Goal: Task Accomplishment & Management: Complete application form

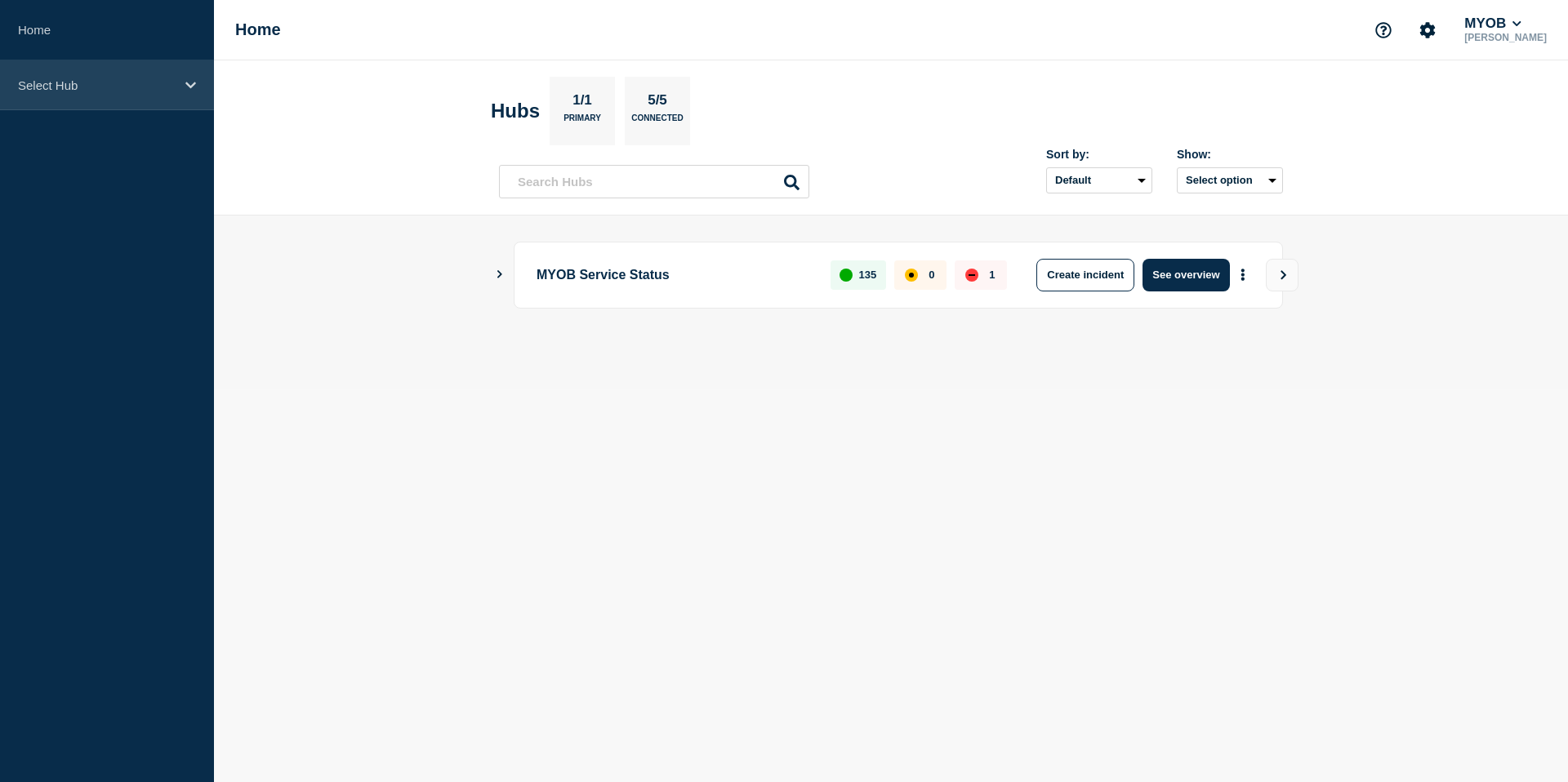
click at [99, 100] on div "Select Hub" at bounding box center [107, 85] width 214 height 49
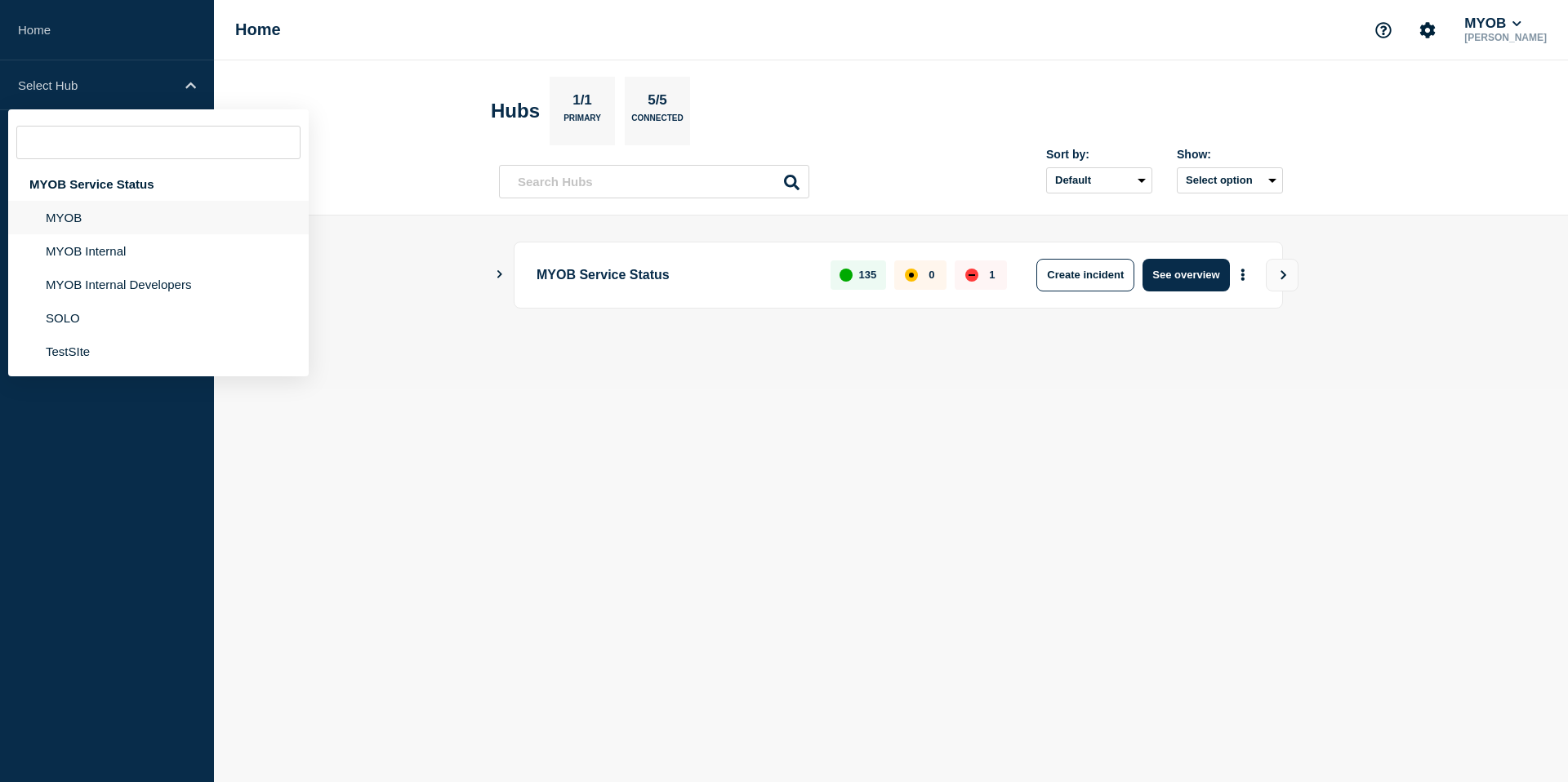
click at [80, 234] on li "MYOB" at bounding box center [158, 251] width 300 height 34
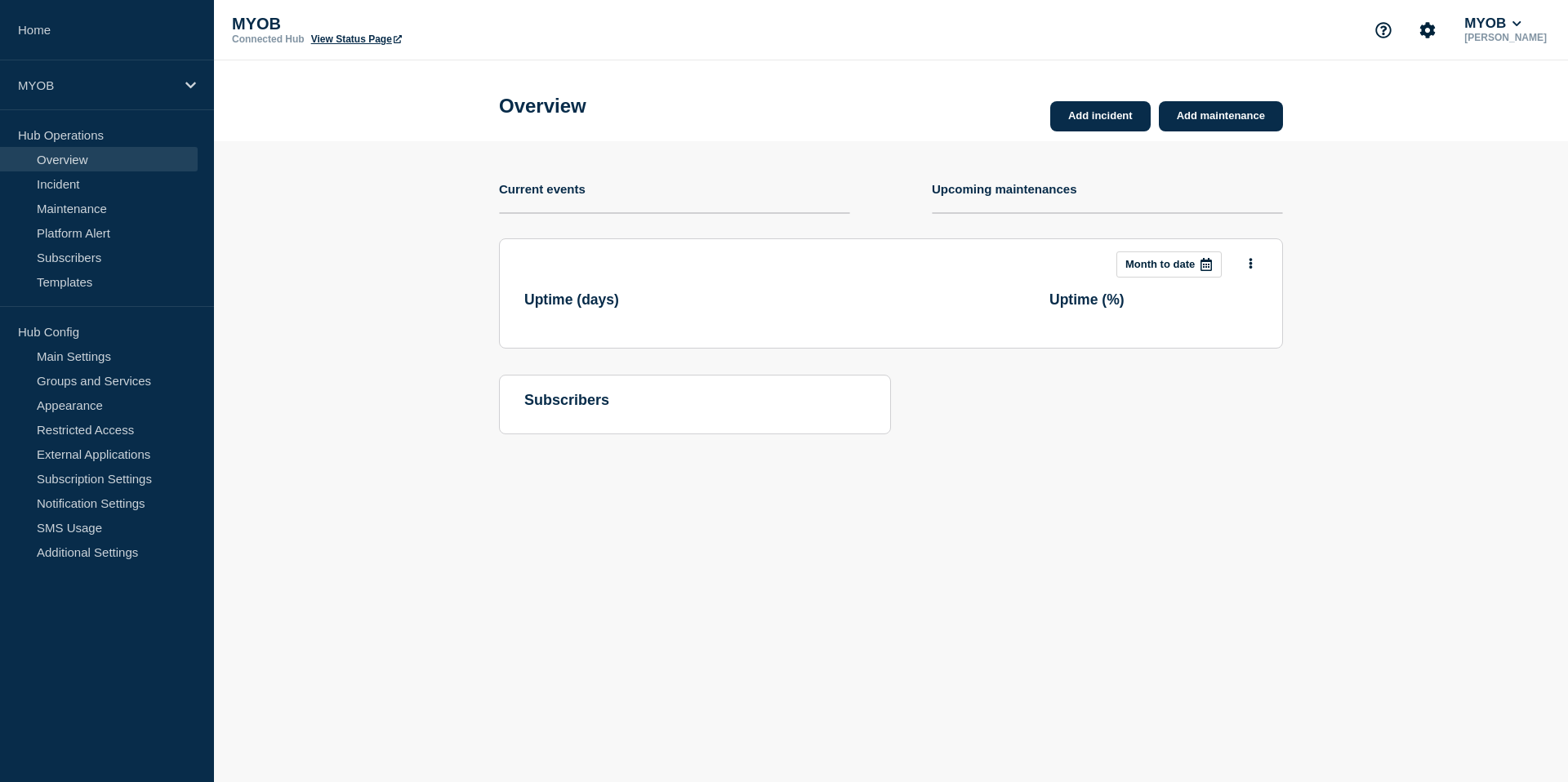
click at [414, 151] on section "Add incident Add maintenance Current events Upcoming maintenances This month Mo…" at bounding box center [891, 300] width 1355 height 318
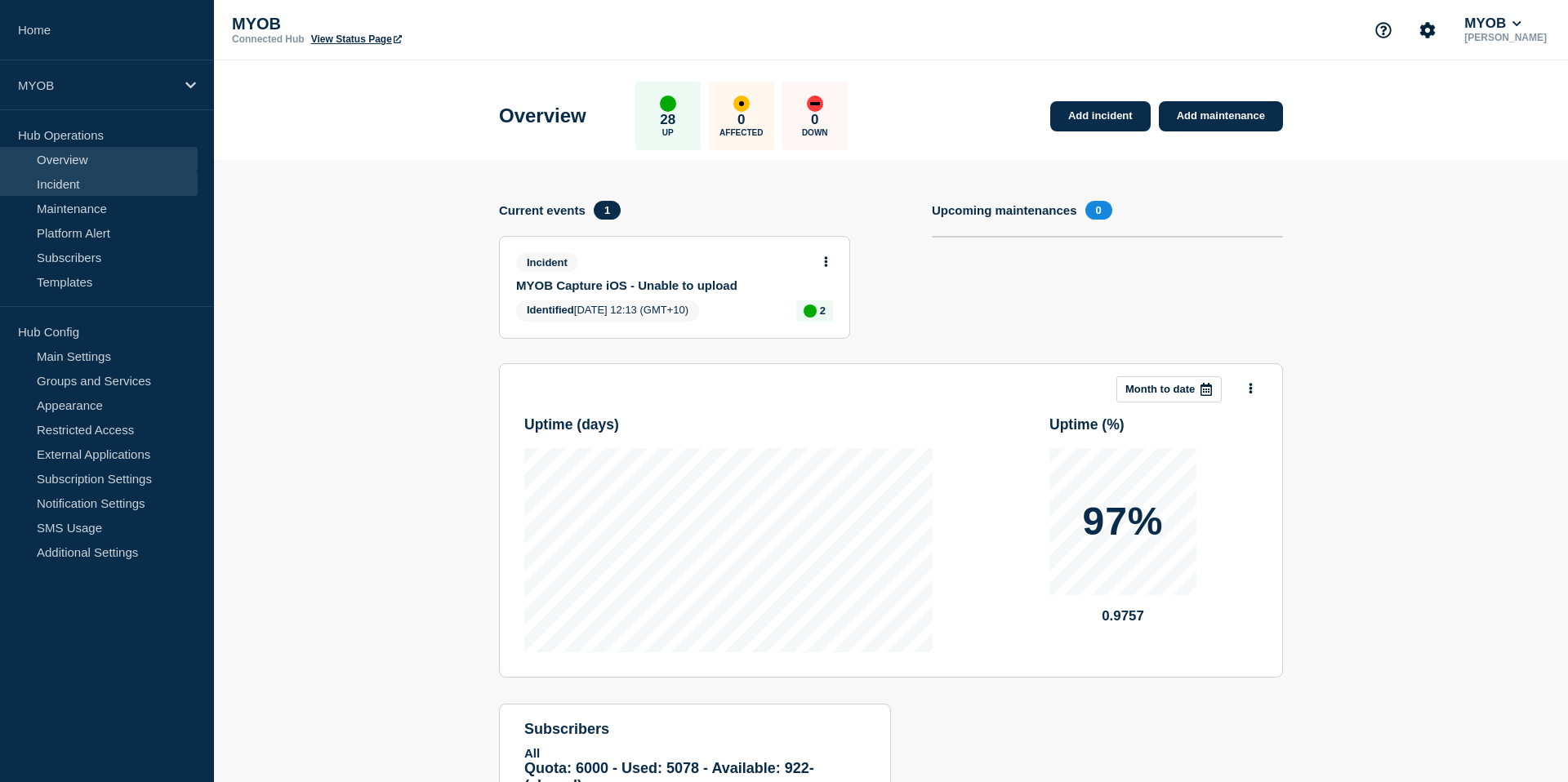
click at [87, 191] on link "Incident" at bounding box center [99, 184] width 198 height 24
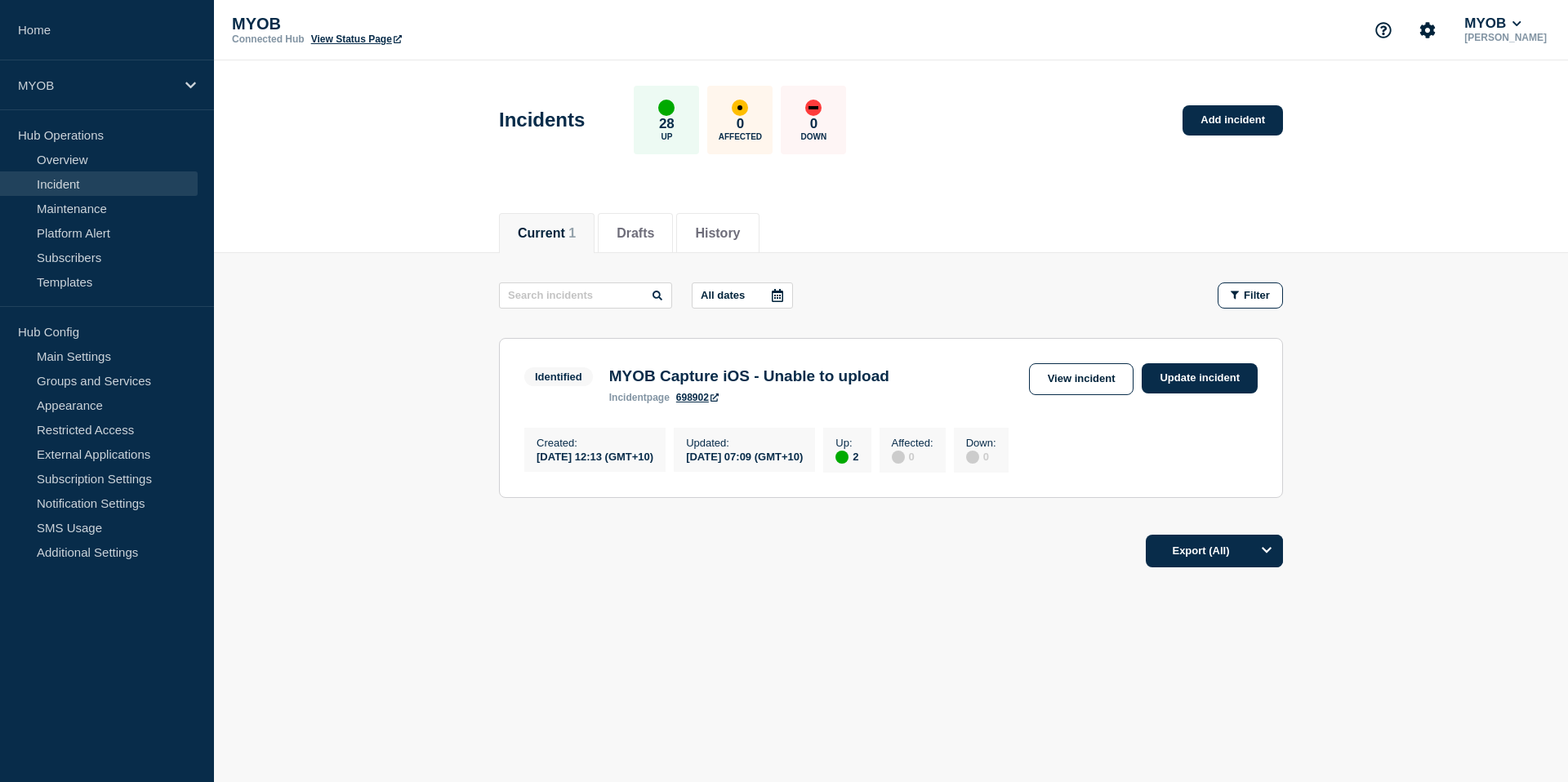
click at [360, 319] on main "All dates Filter Identified 2 Up MYOB Capture iOS - Unable to upload Created [D…" at bounding box center [891, 388] width 1355 height 269
click at [1233, 130] on link "Add incident" at bounding box center [1233, 120] width 101 height 30
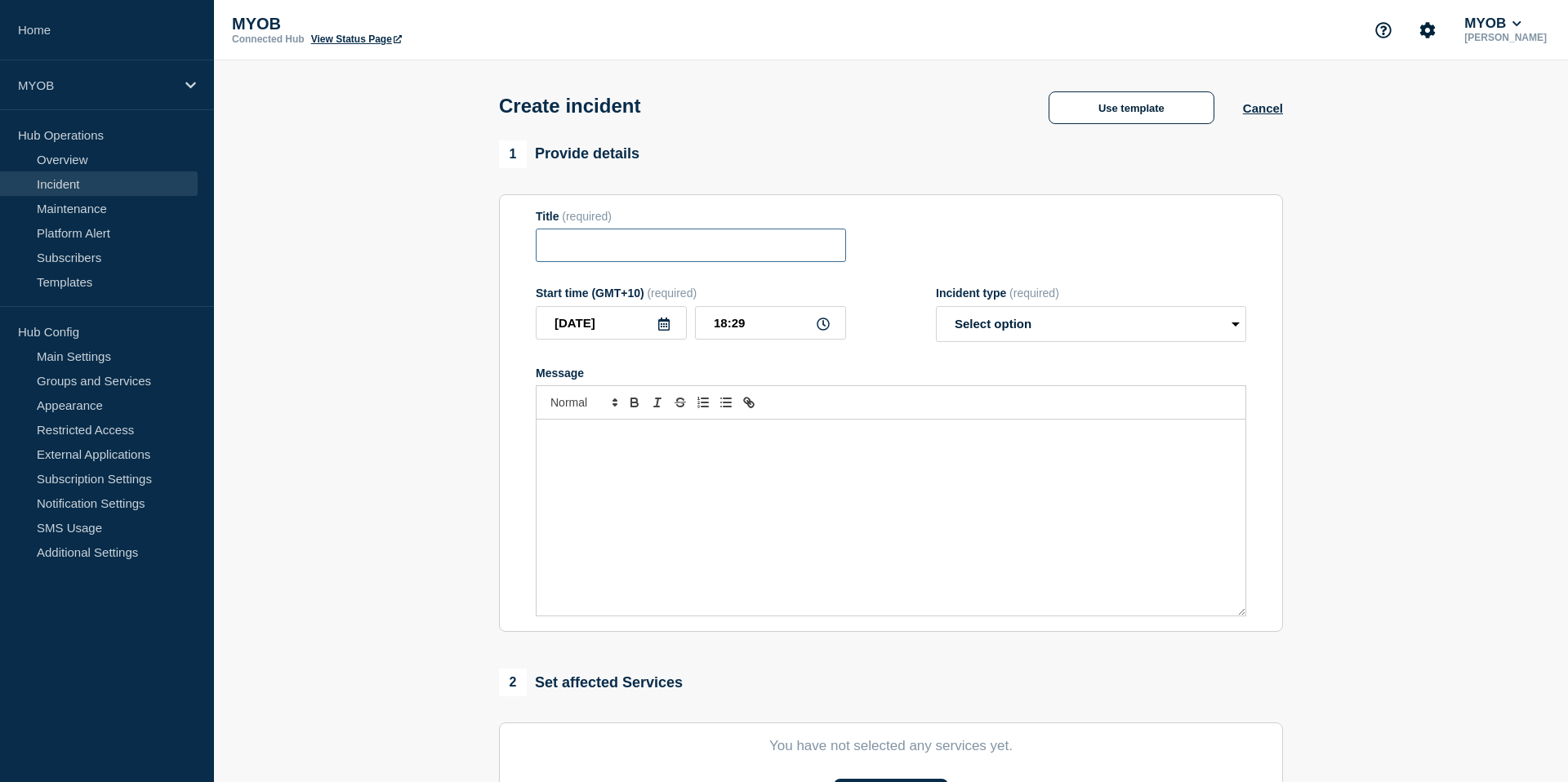
click at [610, 253] on input "Title" at bounding box center [691, 245] width 310 height 34
type input "E-invoicing disruption"
click at [1138, 107] on button "Use template" at bounding box center [1132, 107] width 166 height 33
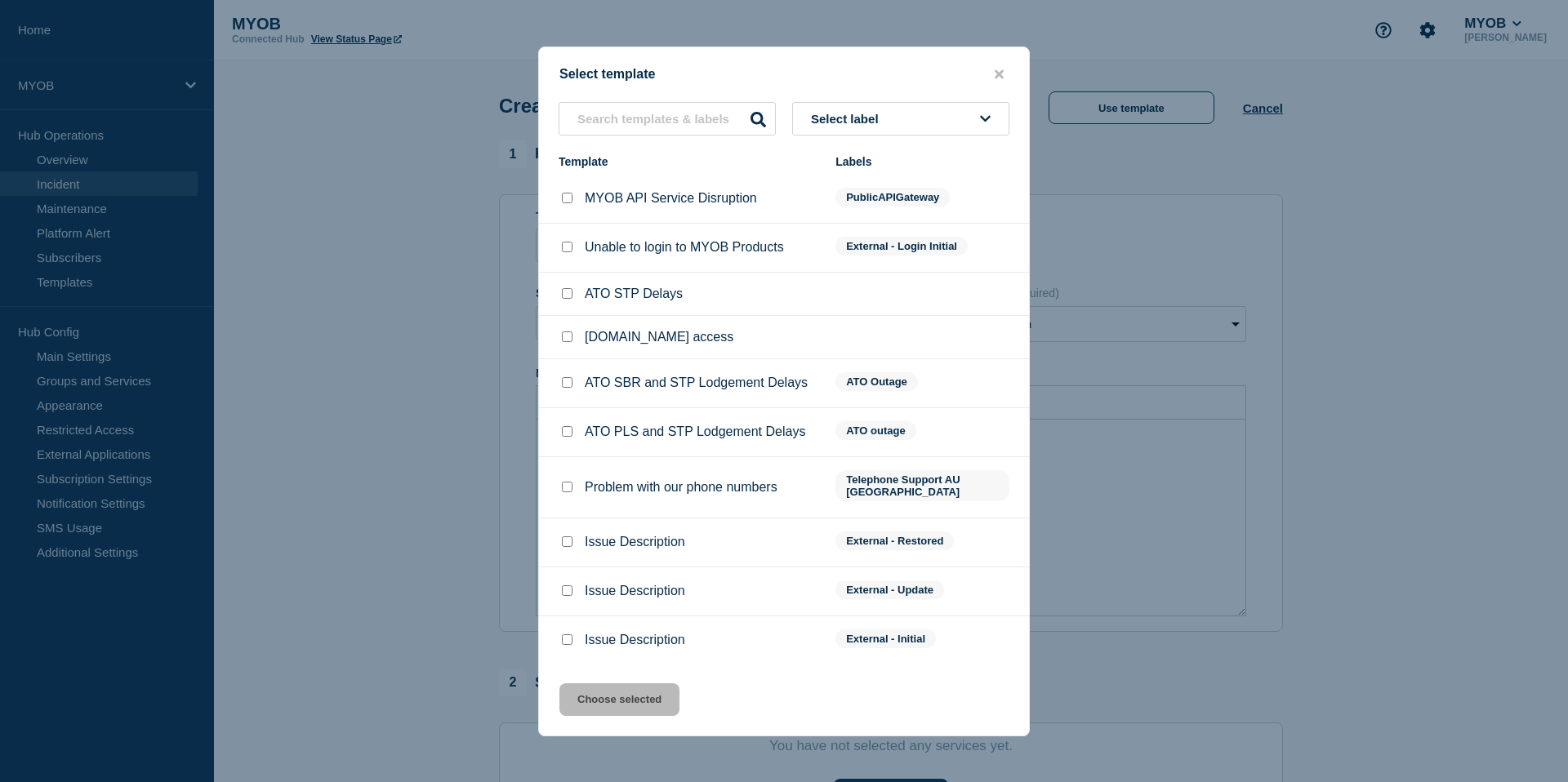
click at [571, 649] on div at bounding box center [567, 640] width 17 height 17
click at [557, 646] on li "Issue Description External - Initial" at bounding box center [784, 640] width 490 height 48
click at [564, 646] on div at bounding box center [567, 640] width 17 height 17
click at [564, 645] on input "Issue Description checkbox" at bounding box center [567, 639] width 10 height 10
checkbox input "true"
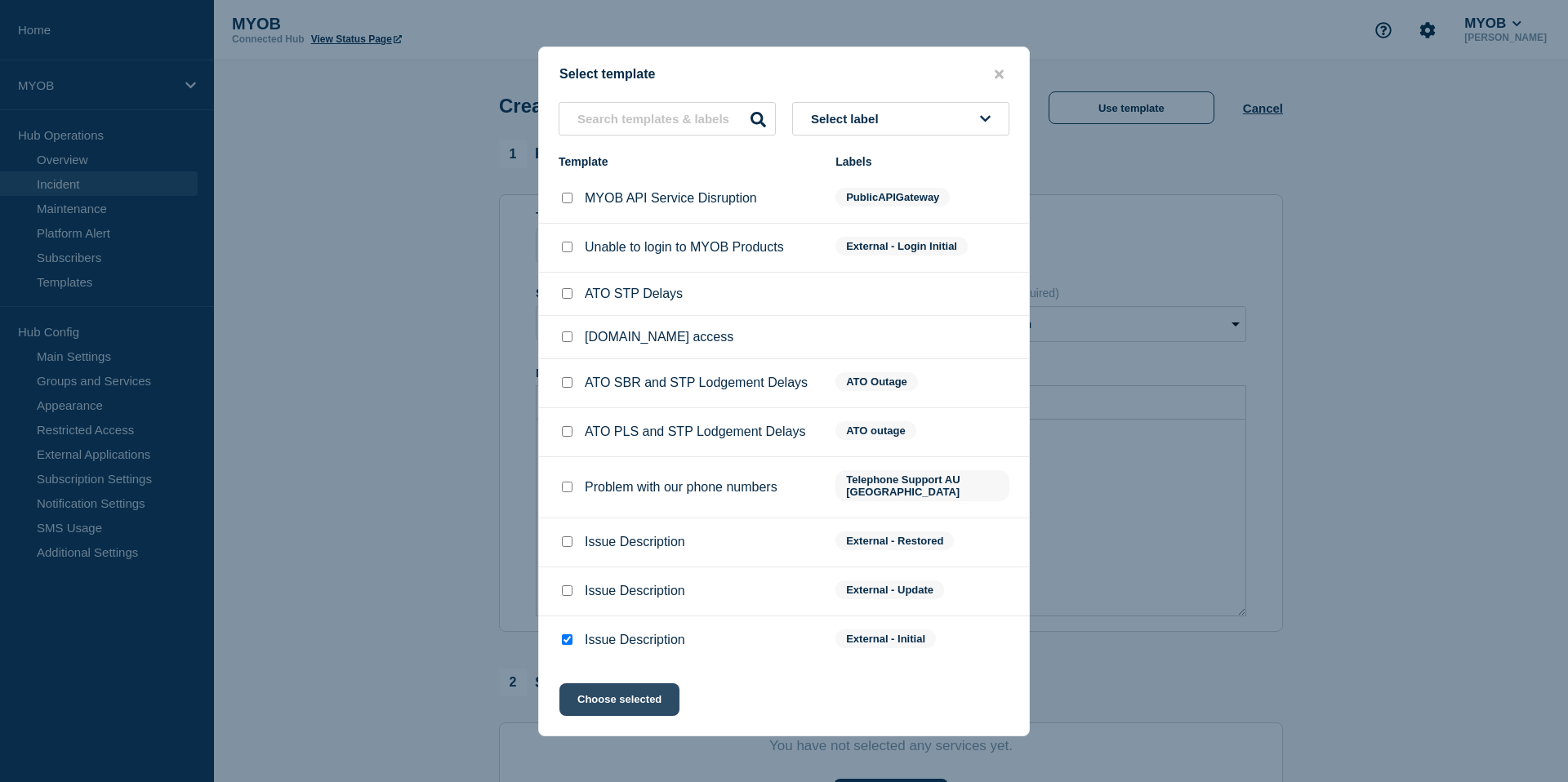
click at [610, 697] on button "Choose selected" at bounding box center [619, 699] width 120 height 33
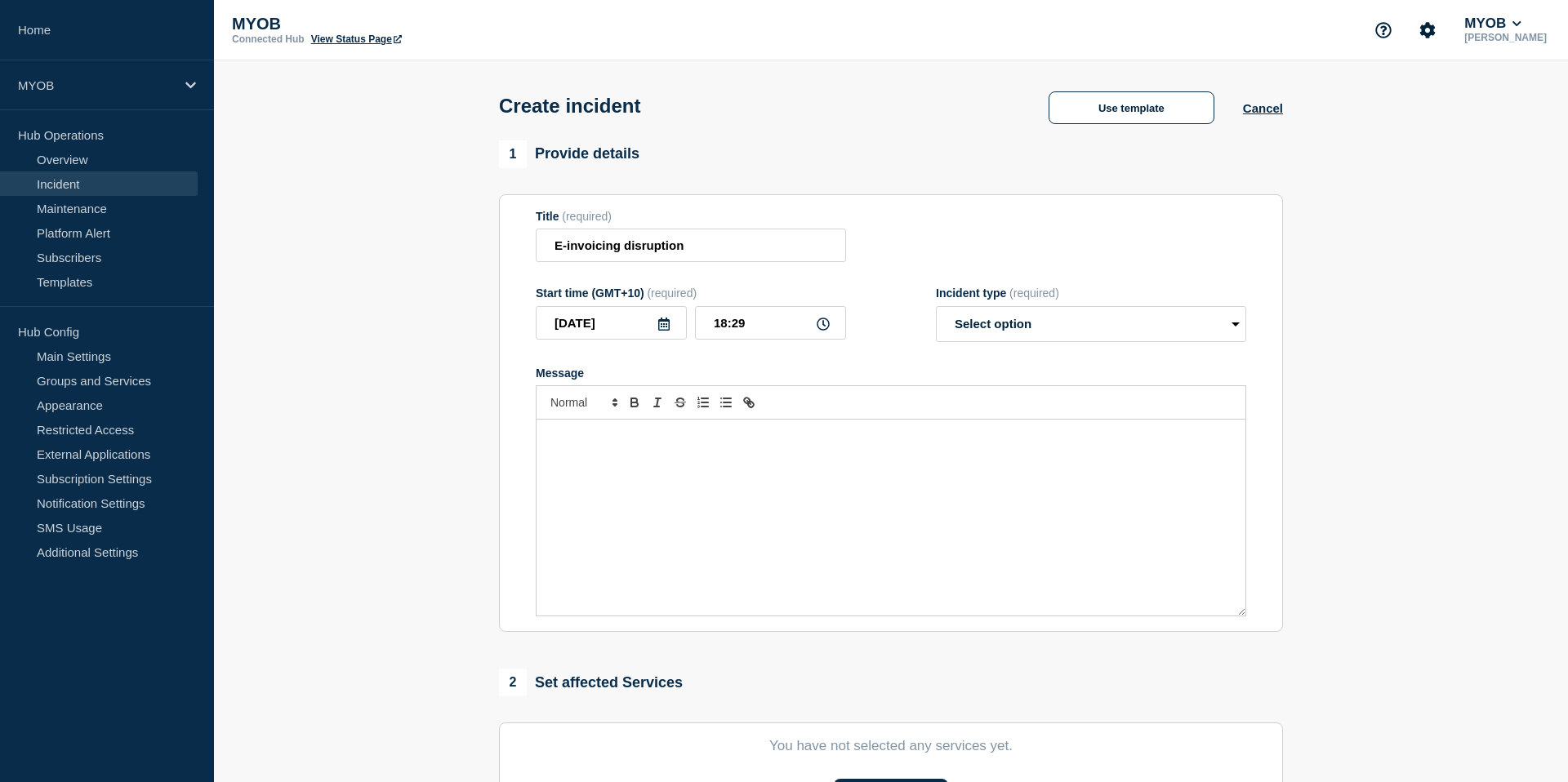
select select "investigating"
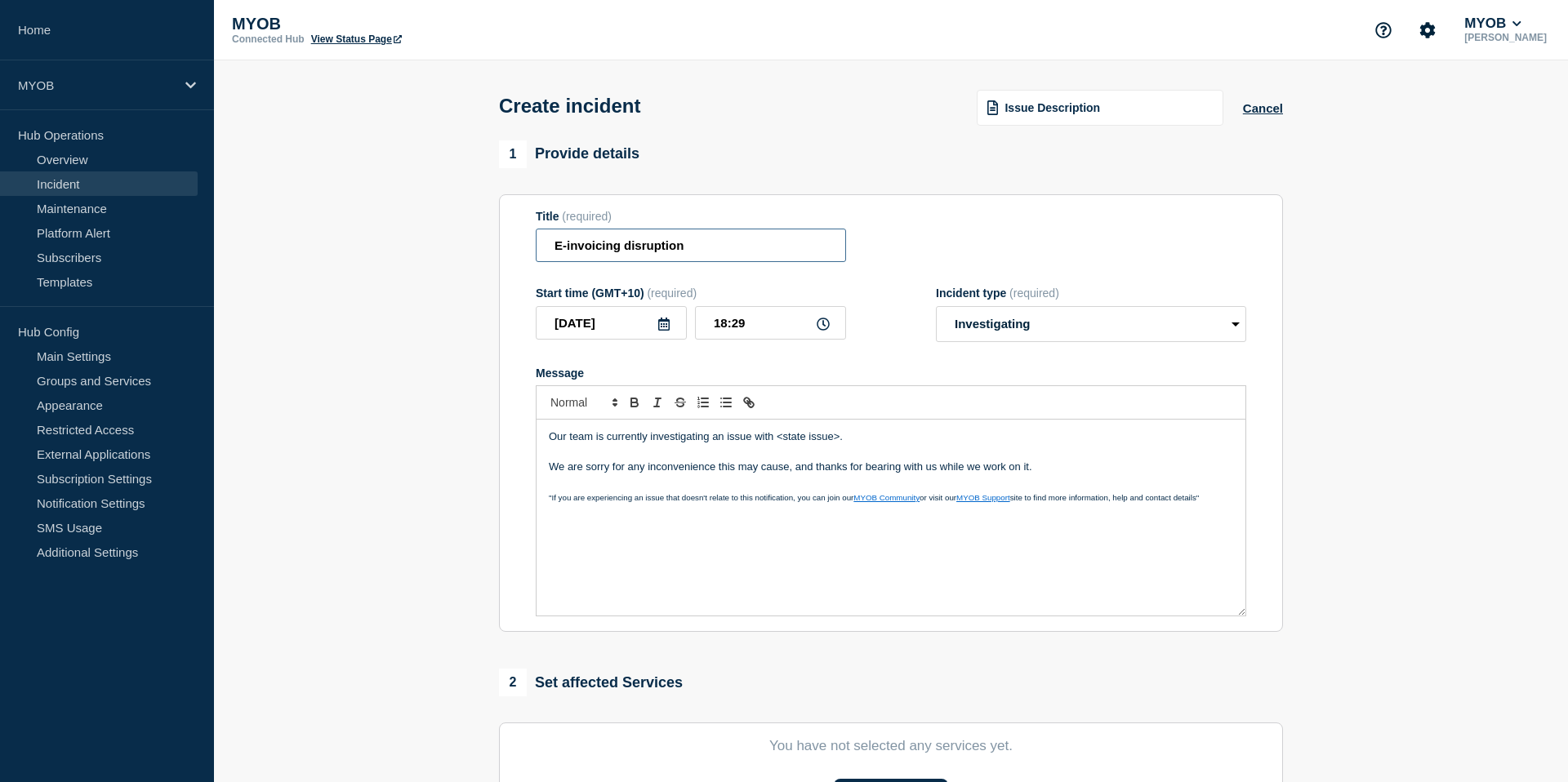
click at [695, 255] on input "E-invoicing disruption" at bounding box center [691, 245] width 310 height 34
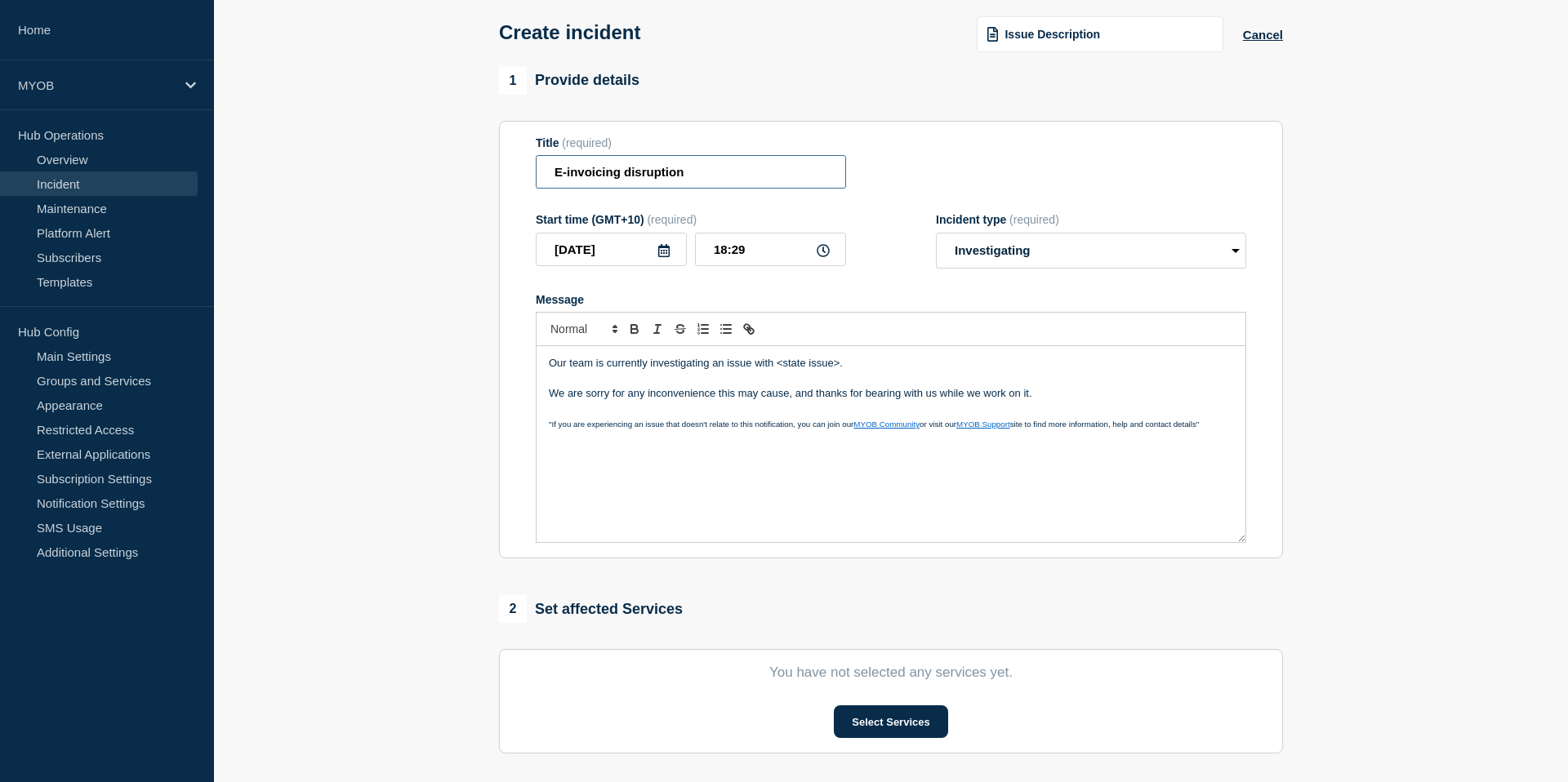
scroll to position [76, 0]
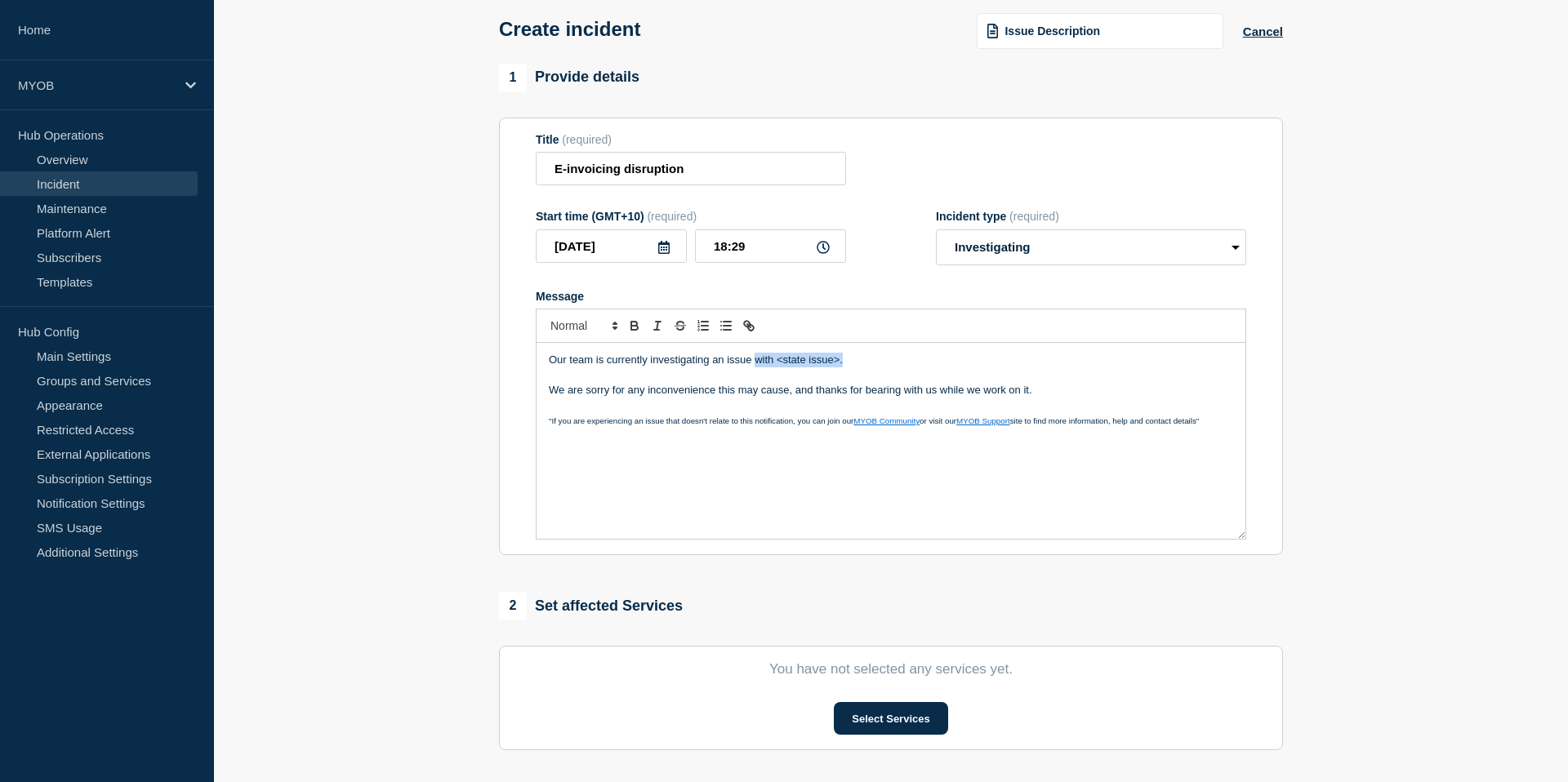
drag, startPoint x: 843, startPoint y: 379, endPoint x: 754, endPoint y: 375, distance: 89.1
click at [754, 367] on p "Our team is currently investigating an issue with <state issue>." at bounding box center [891, 360] width 684 height 15
click at [821, 367] on p "Our team is currently investigating an issue affecting E-inviocing funtionality" at bounding box center [891, 360] width 684 height 15
click at [873, 367] on p "Our team is currently investigating an issue affecting E-invoicing funtionality" at bounding box center [891, 360] width 684 height 15
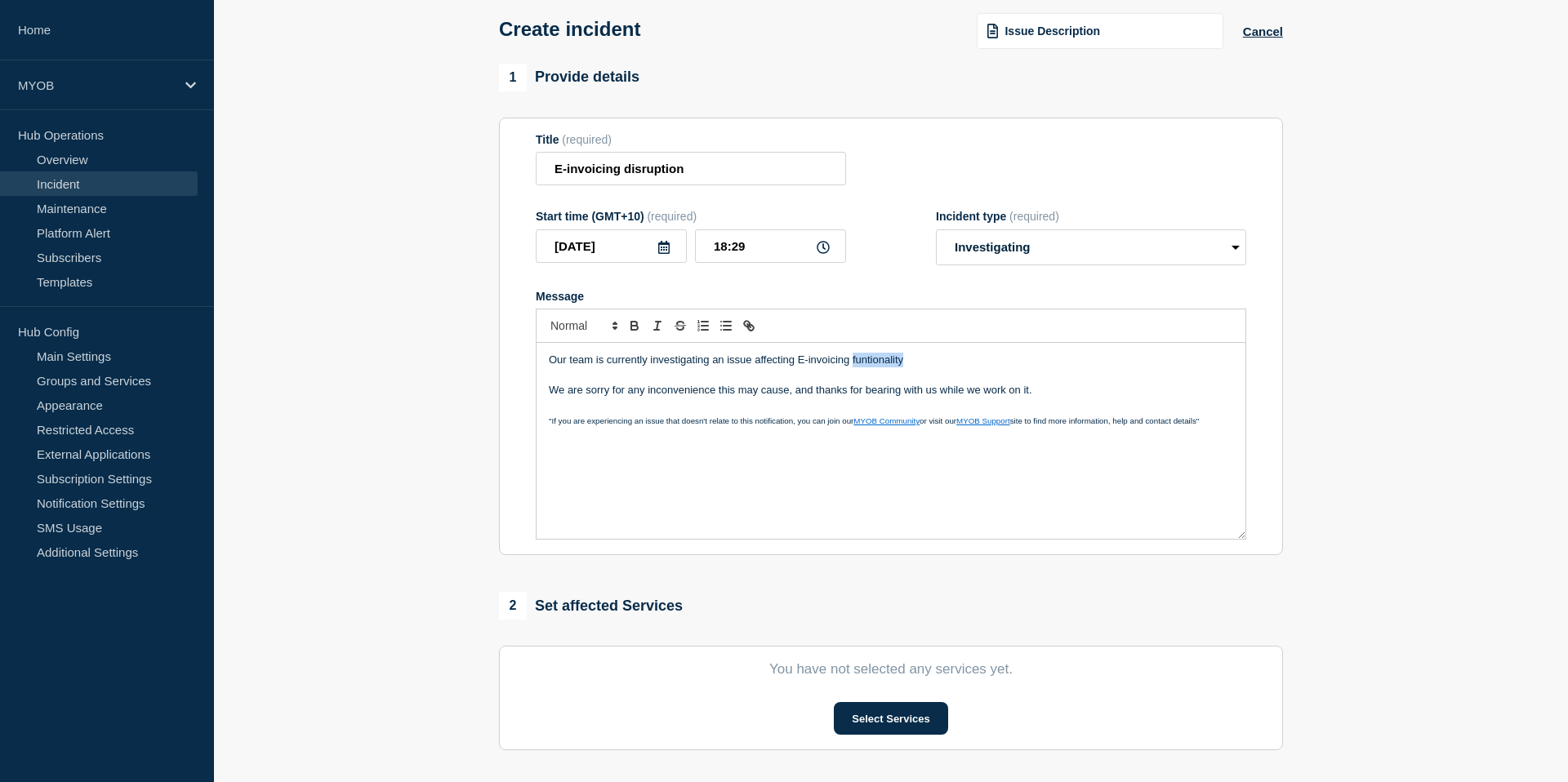
click at [873, 367] on p "Our team is currently investigating an issue affecting E-invoicing funtionality" at bounding box center [891, 360] width 684 height 15
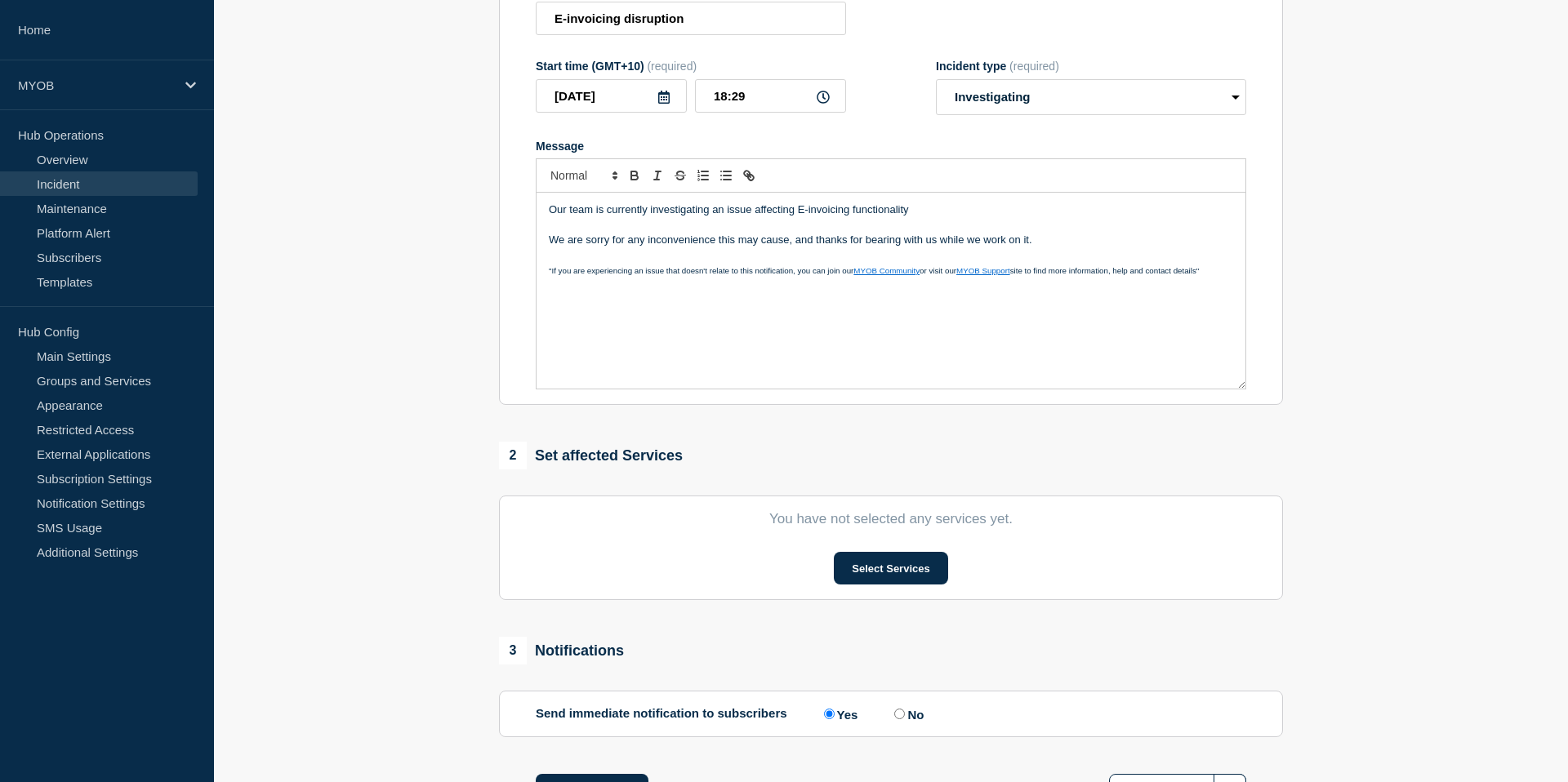
scroll to position [229, 0]
click at [908, 579] on button "Select Services" at bounding box center [891, 566] width 114 height 33
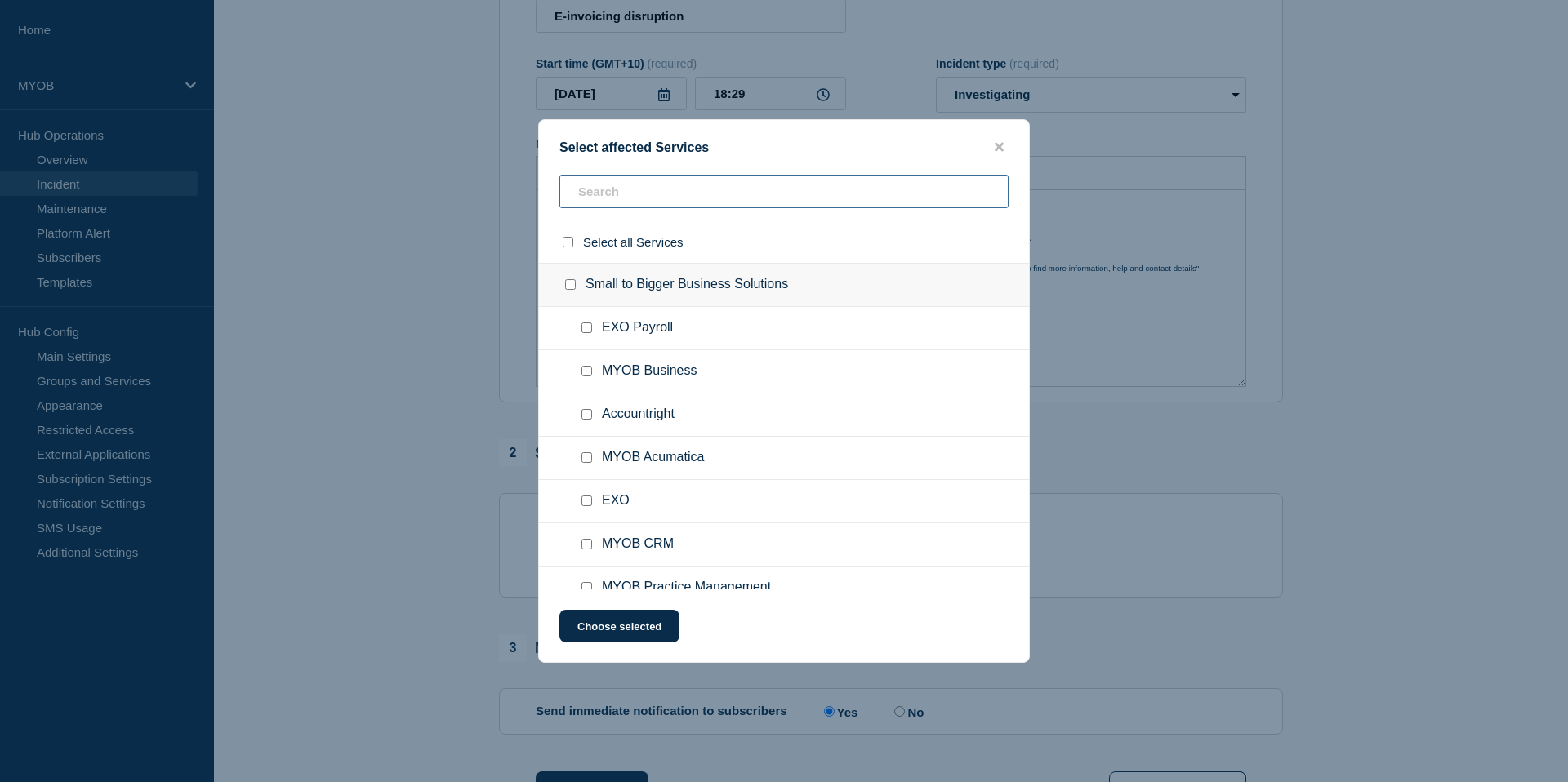
click at [610, 196] on input "text" at bounding box center [784, 191] width 449 height 34
type input "myob"
click at [584, 333] on input "MYOB Business checkbox" at bounding box center [586, 327] width 10 height 10
checkbox input "true"
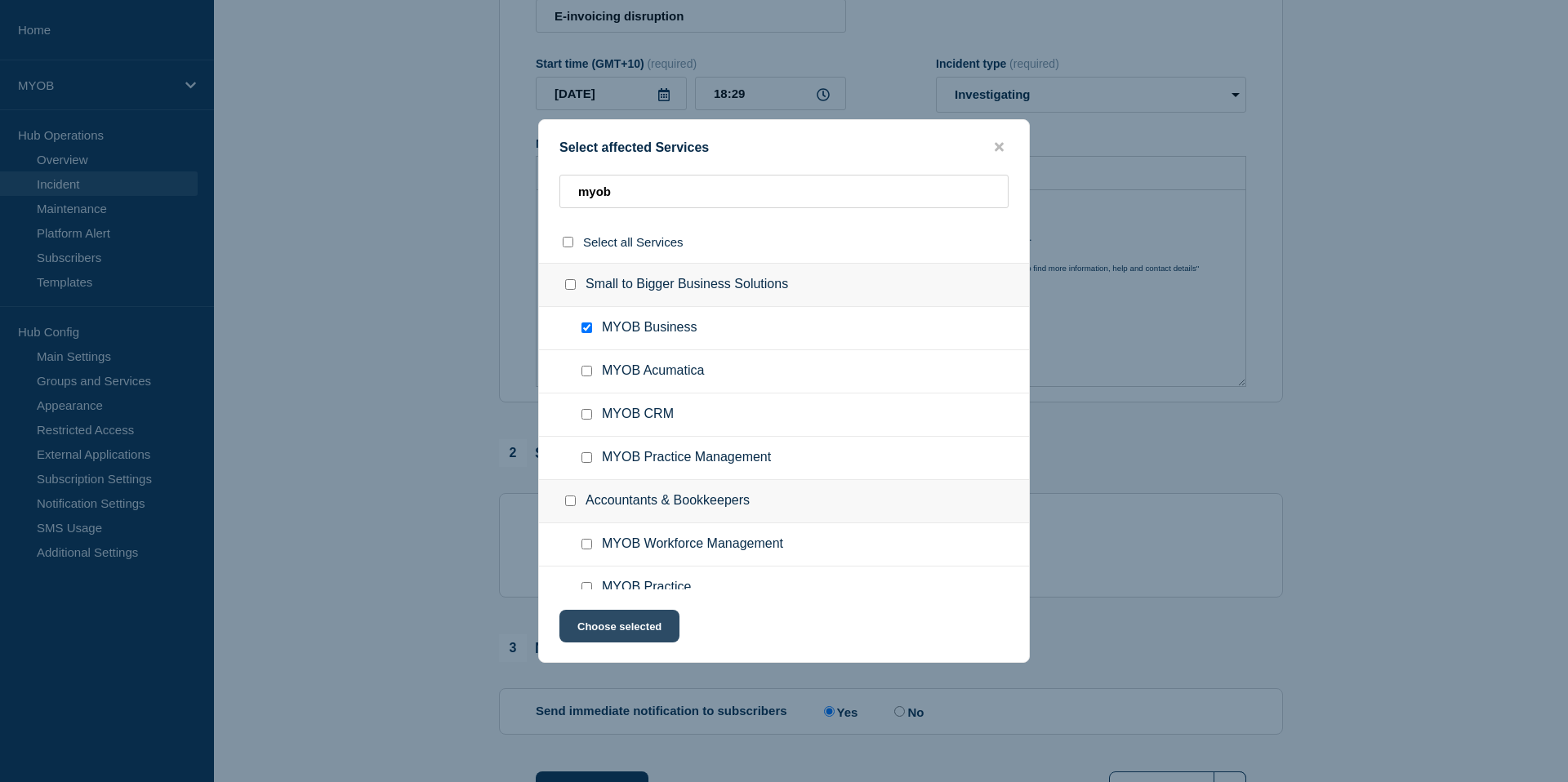
click at [624, 637] on button "Choose selected" at bounding box center [619, 625] width 120 height 33
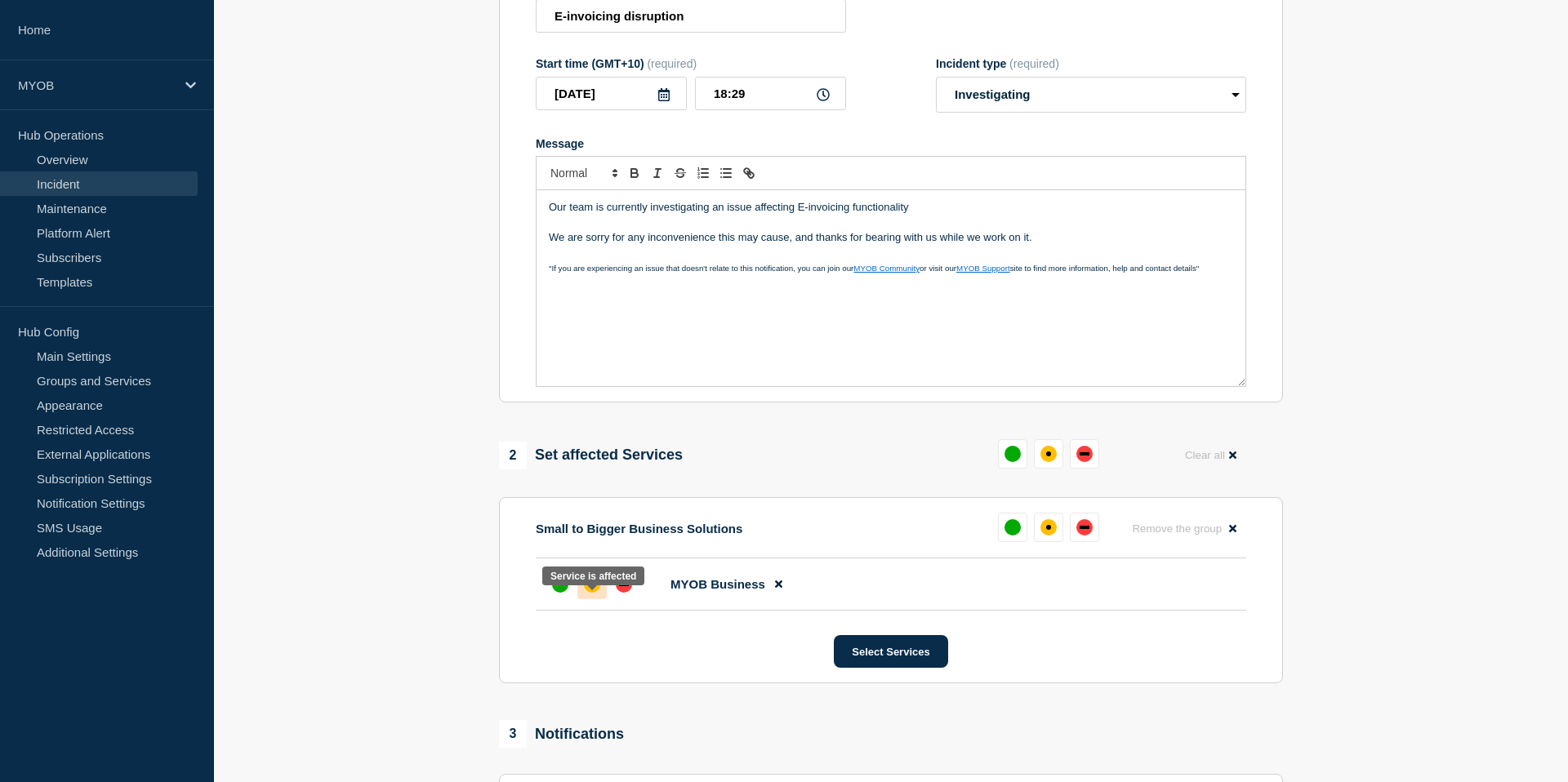
click at [584, 593] on div "affected" at bounding box center [592, 585] width 17 height 17
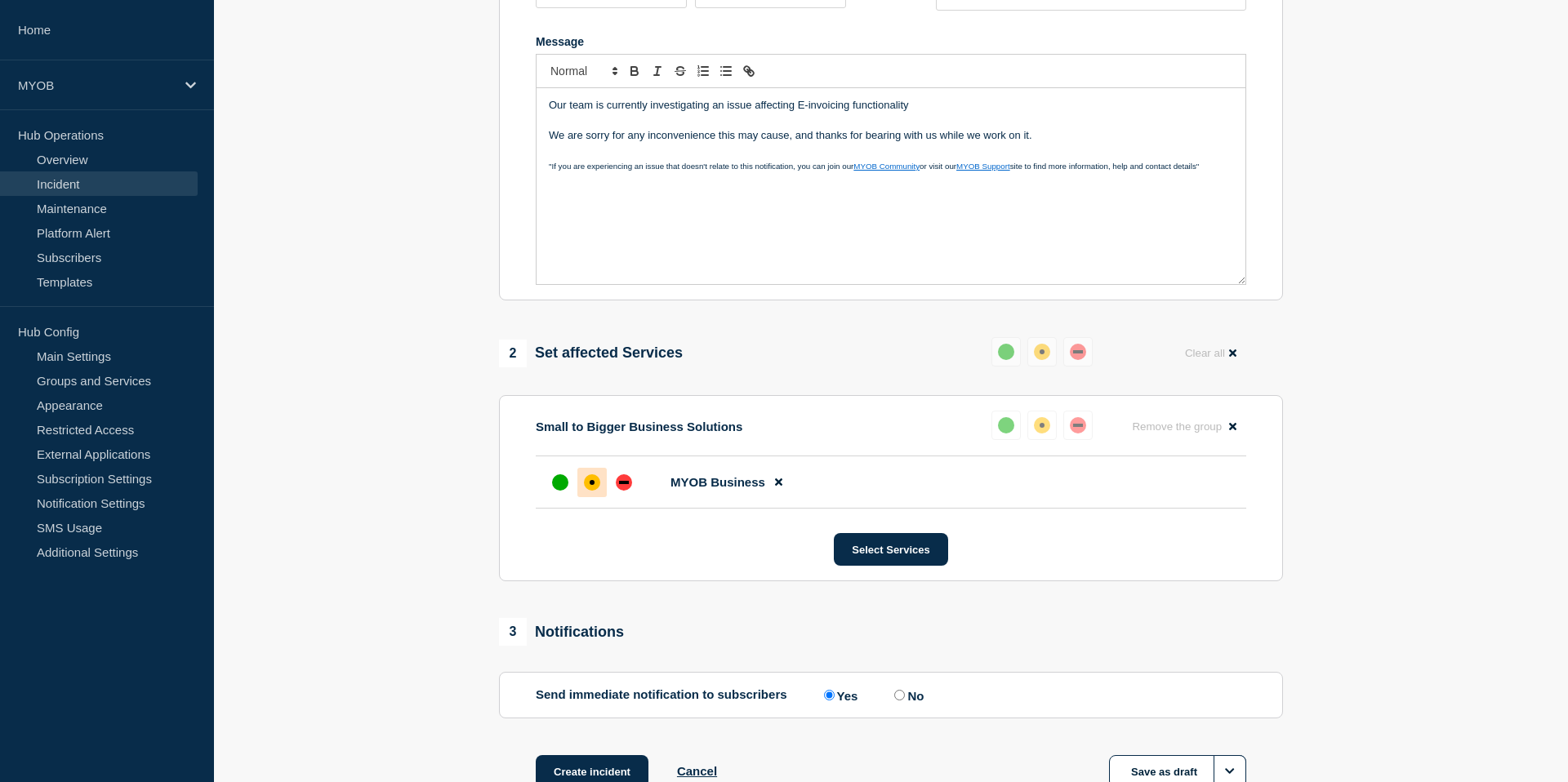
scroll to position [336, 0]
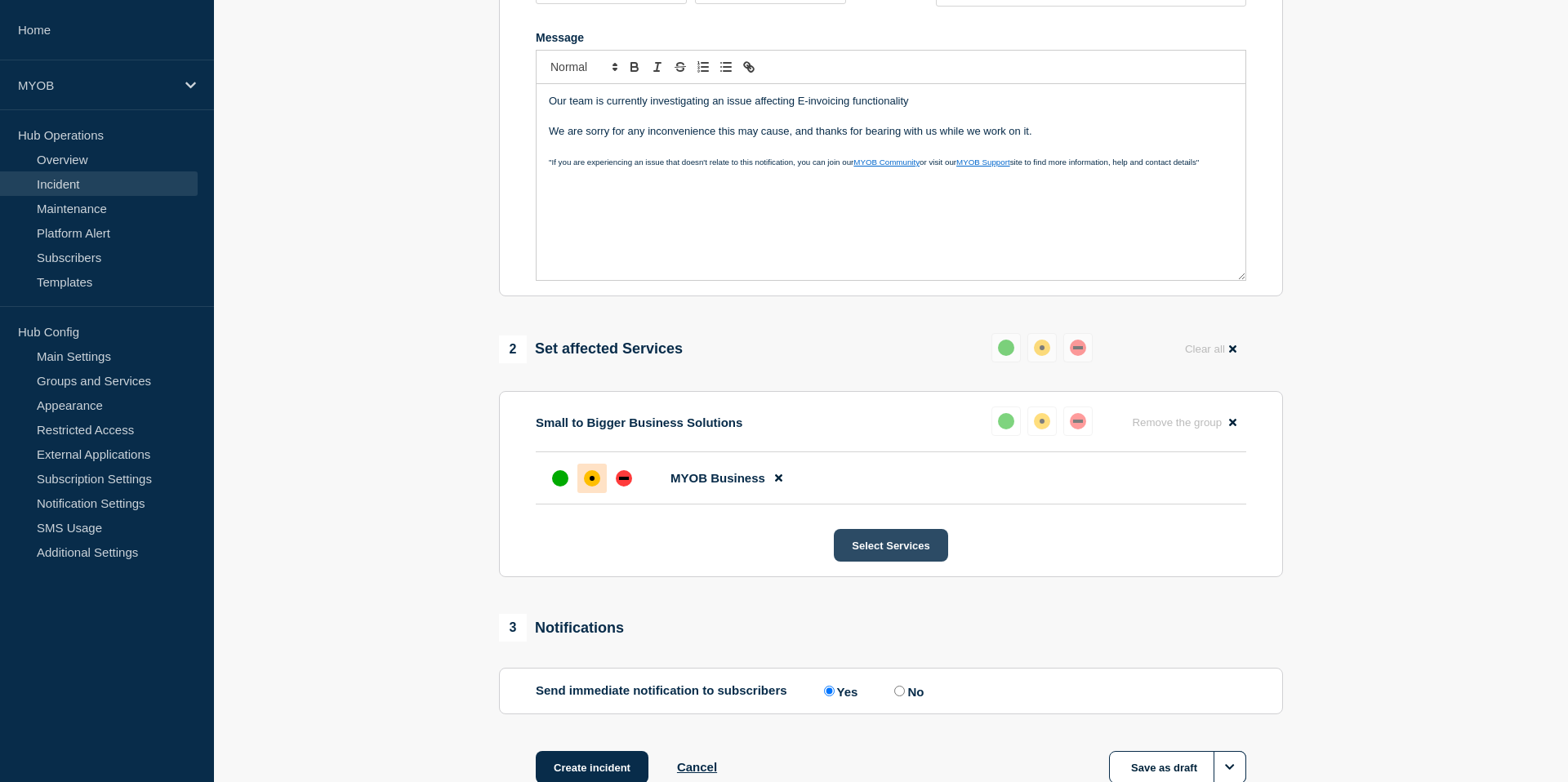
click at [869, 562] on button "Select Services" at bounding box center [891, 545] width 114 height 33
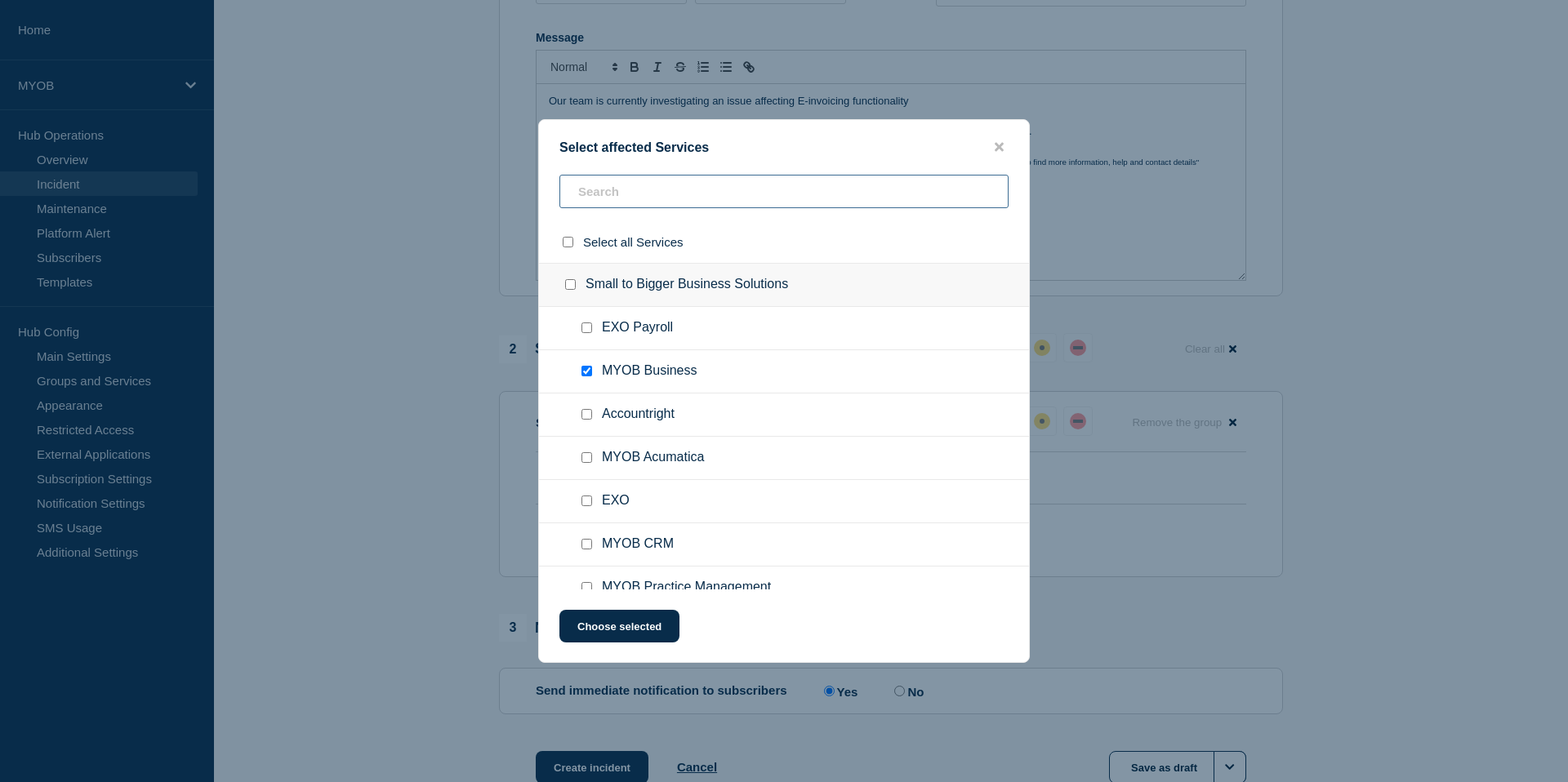
click at [658, 191] on input "text" at bounding box center [784, 191] width 449 height 34
type input "account"
click at [590, 331] on input "Accountright checkbox" at bounding box center [586, 327] width 10 height 10
checkbox input "true"
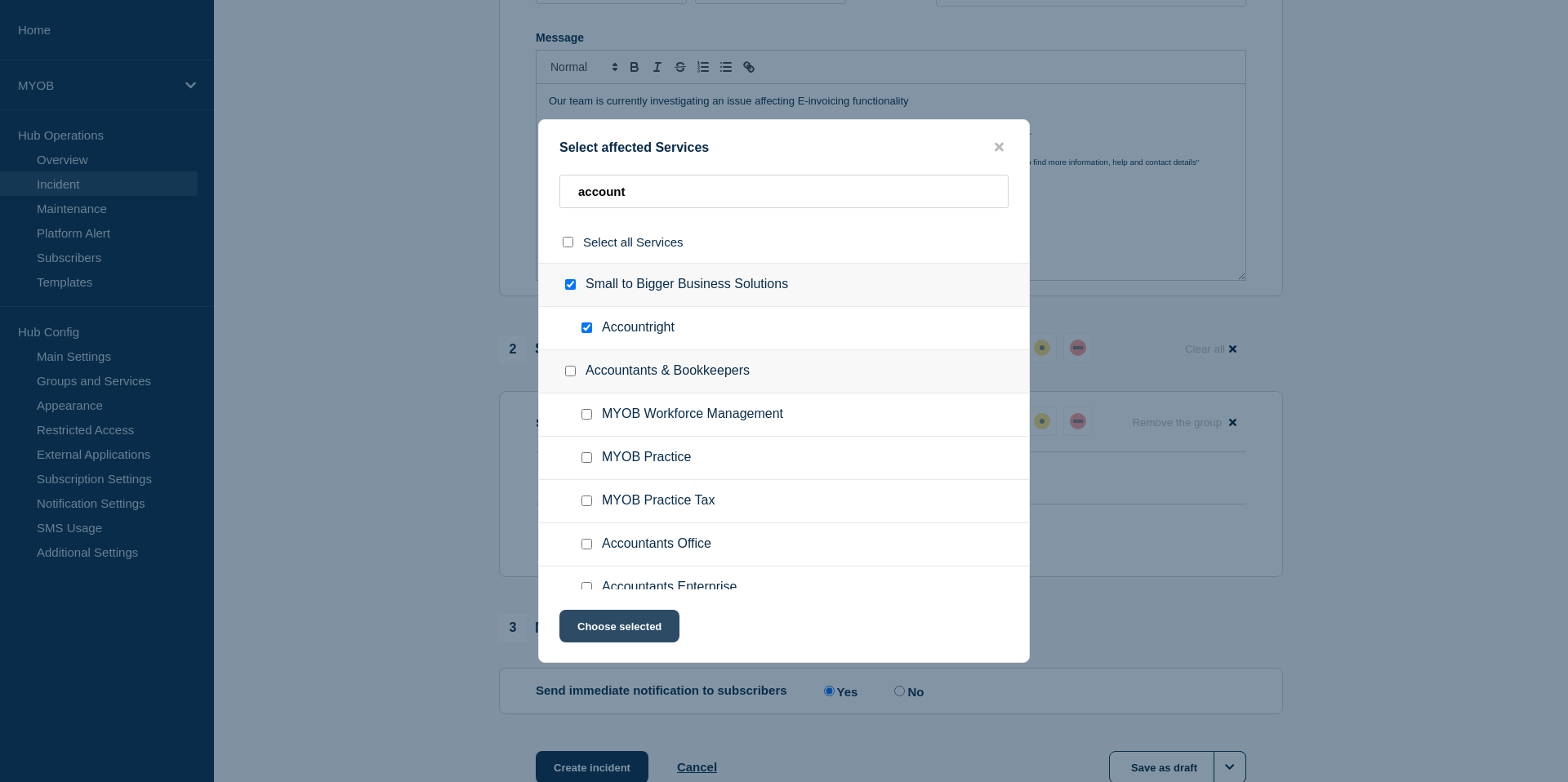
click at [610, 637] on button "Choose selected" at bounding box center [619, 625] width 120 height 33
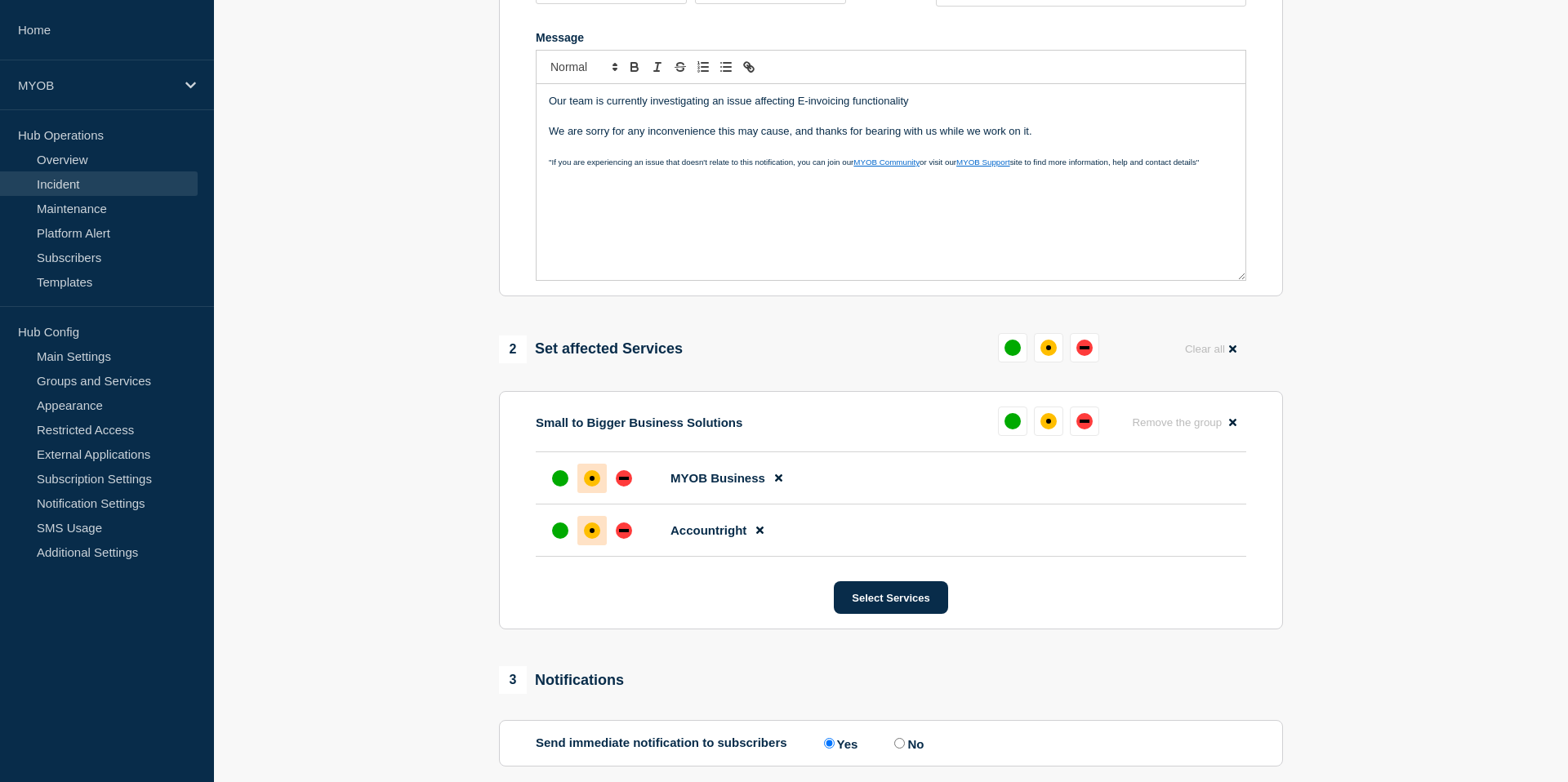
click at [592, 533] on div "affected" at bounding box center [592, 530] width 5 height 5
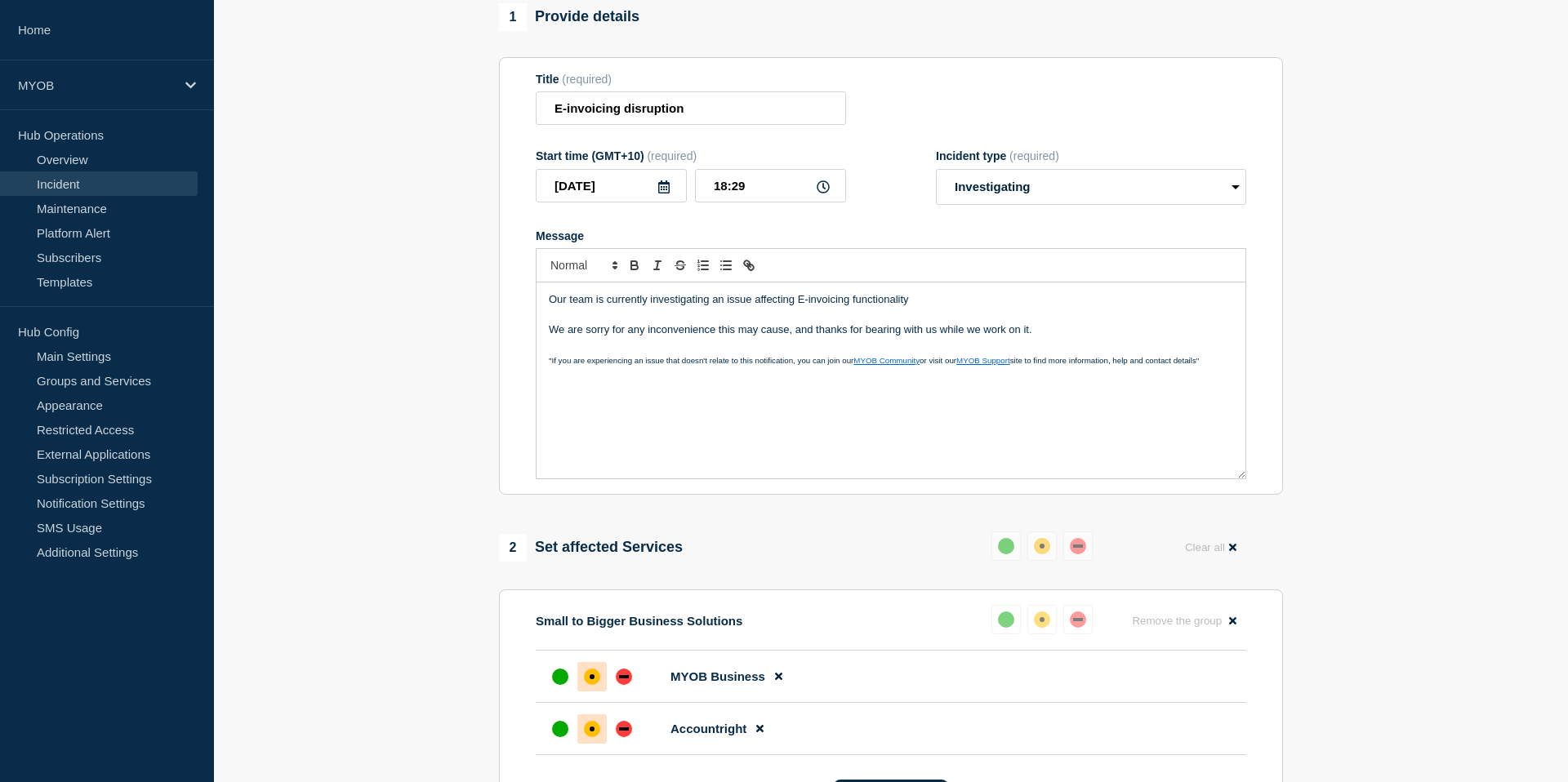
scroll to position [131, 0]
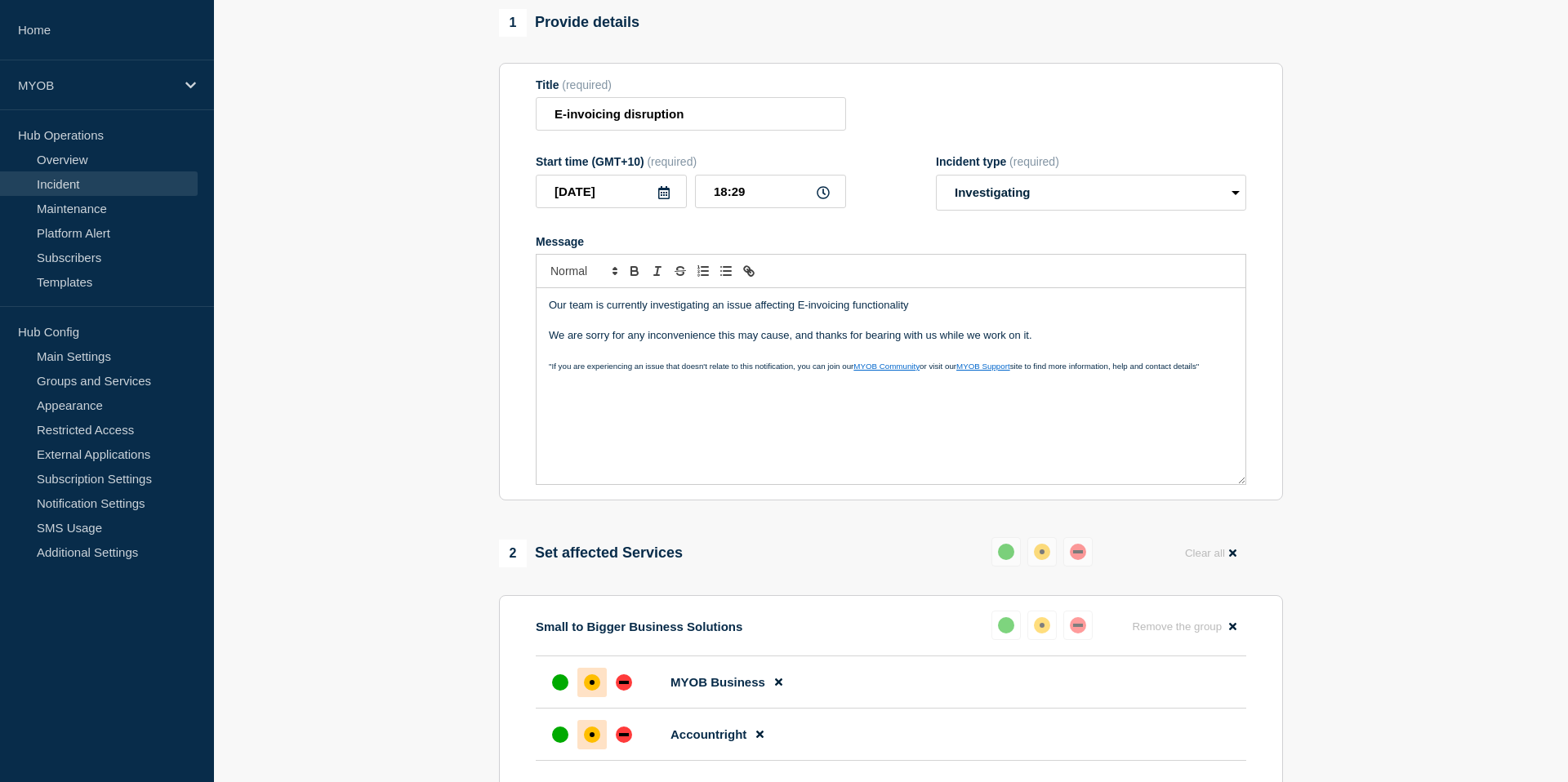
click at [1057, 343] on p "We are sorry for any inconvenience this may cause, and thanks for bearing with …" at bounding box center [891, 336] width 684 height 15
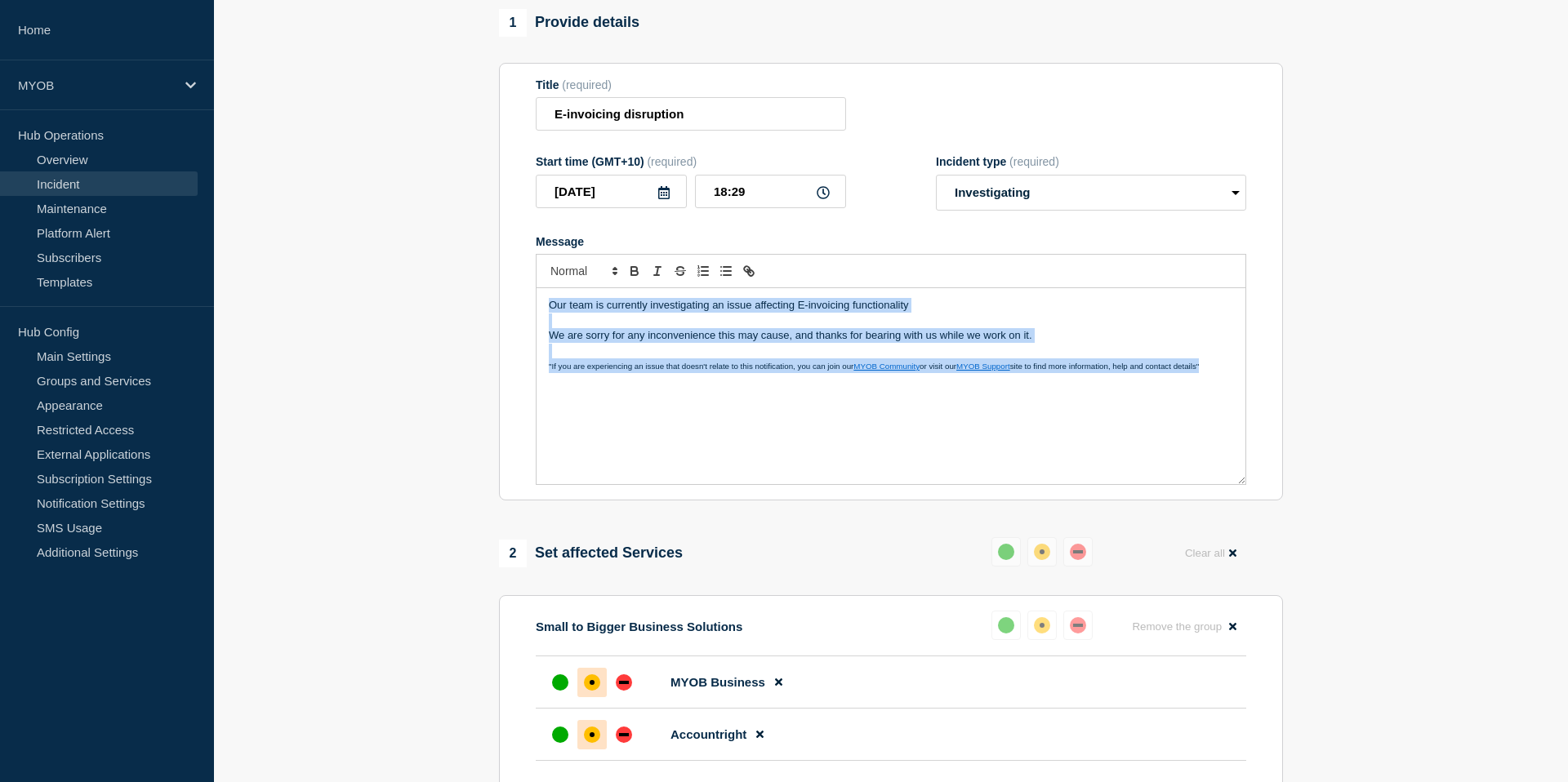
drag, startPoint x: 1217, startPoint y: 384, endPoint x: 524, endPoint y: 290, distance: 699.3
click at [524, 290] on section "Title (required) E-invoicing disruption Start time (GMT+10) (required) [DATE] 1…" at bounding box center [890, 281] width 784 height 438
copy div "Our team is currently investigating an issue affecting E-invoicing functionalit…"
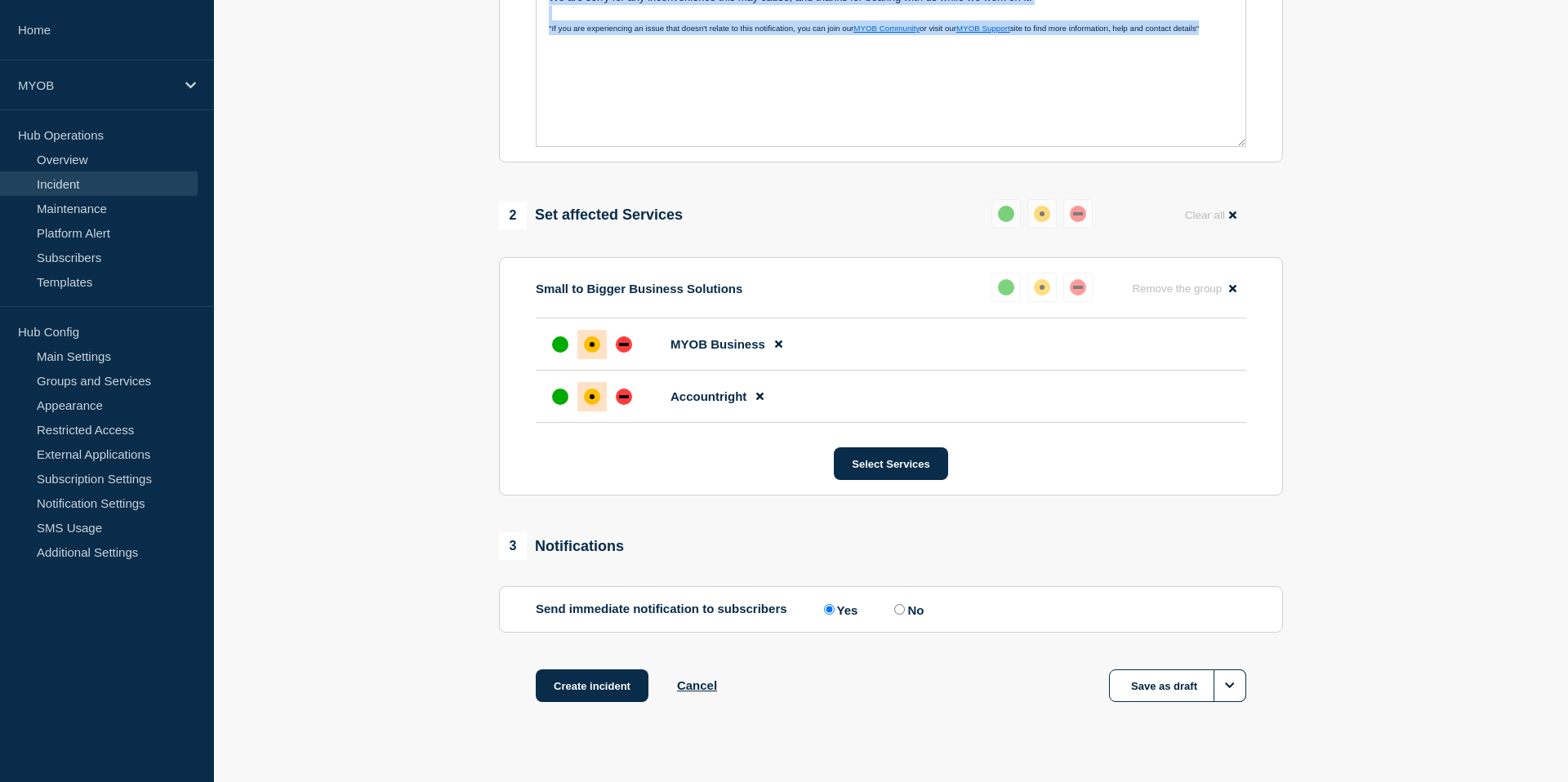
scroll to position [524, 0]
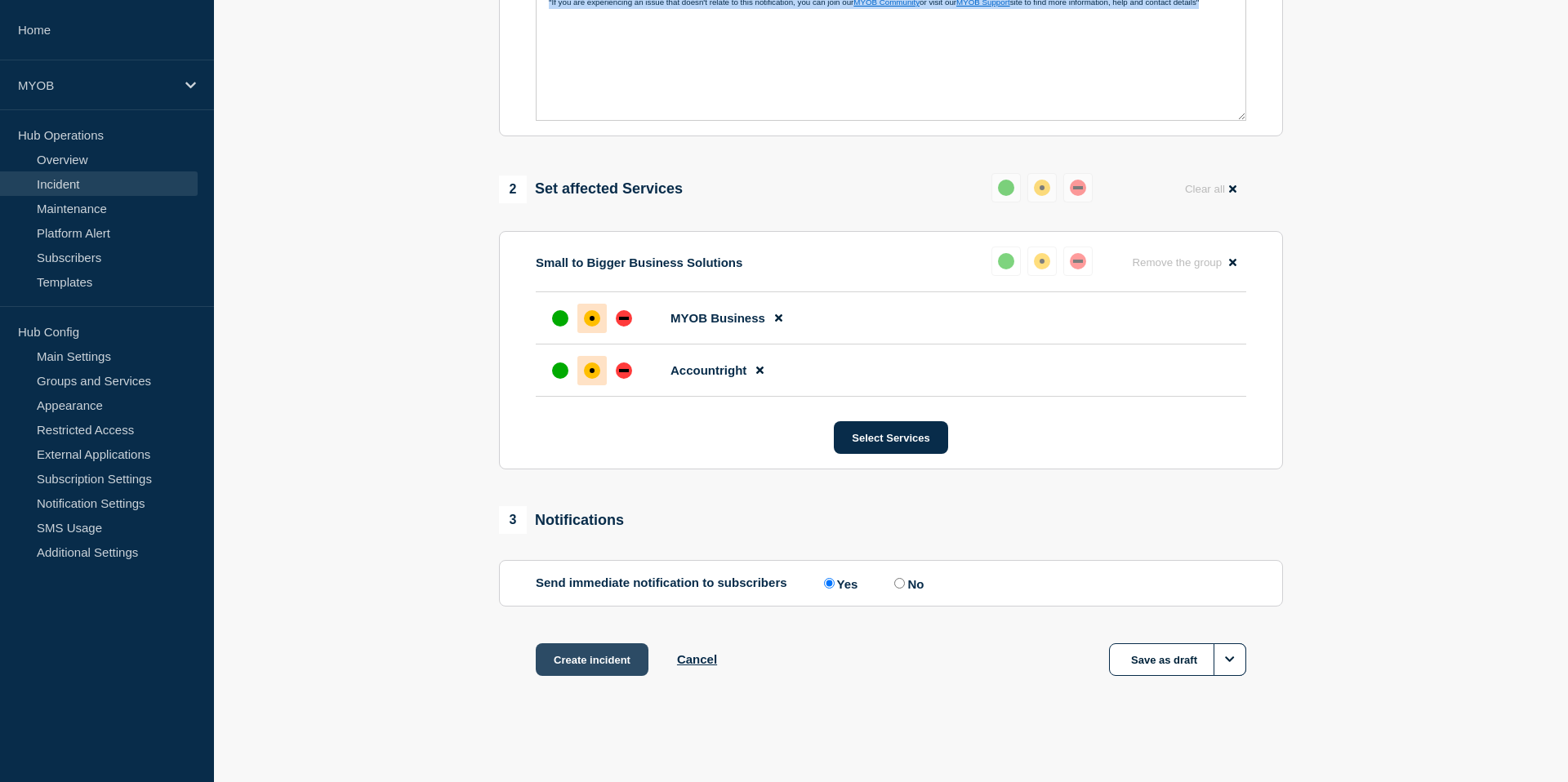
click at [601, 669] on button "Create incident" at bounding box center [592, 659] width 113 height 33
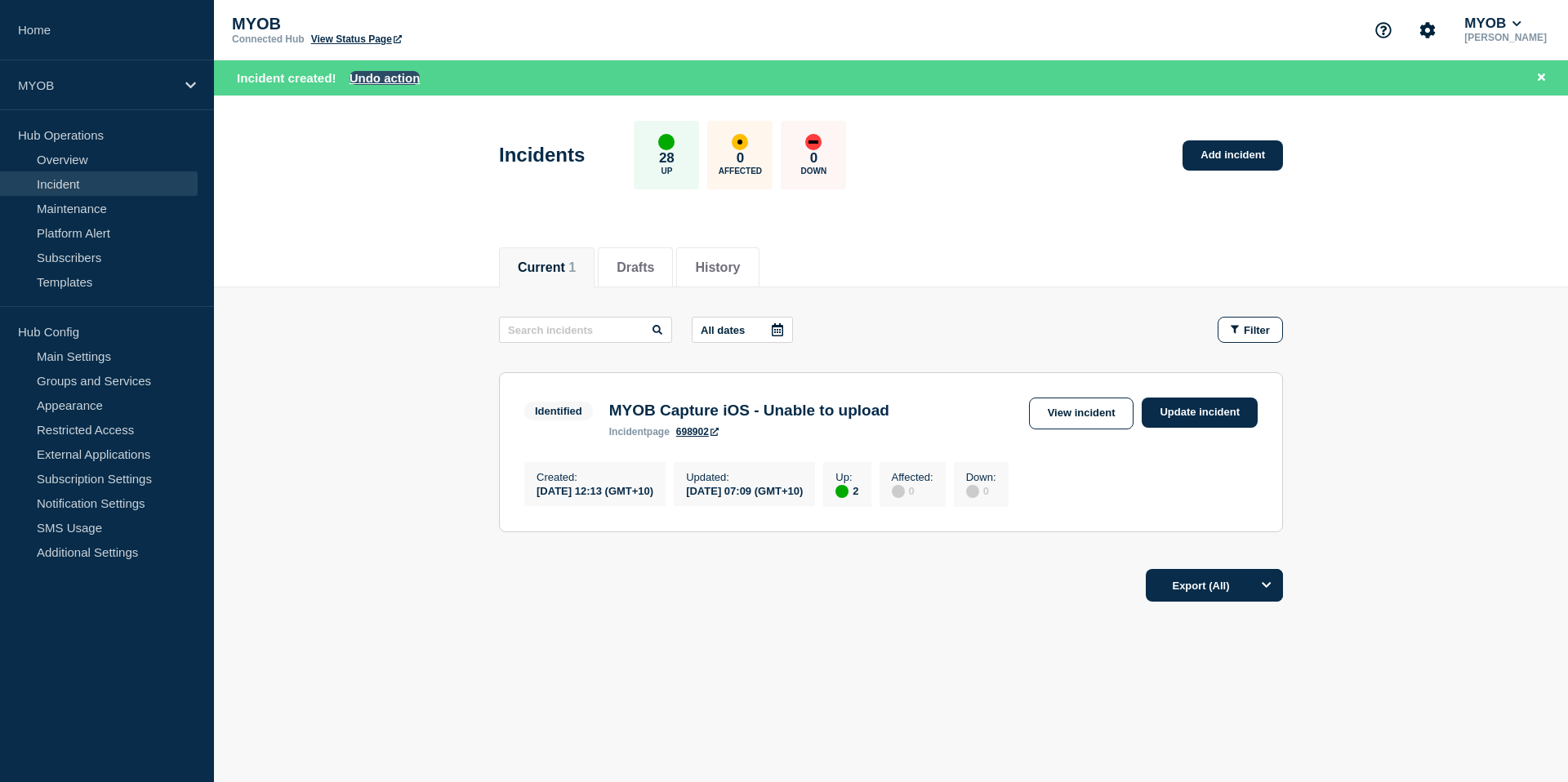
click at [400, 75] on button "Undo action" at bounding box center [385, 77] width 71 height 14
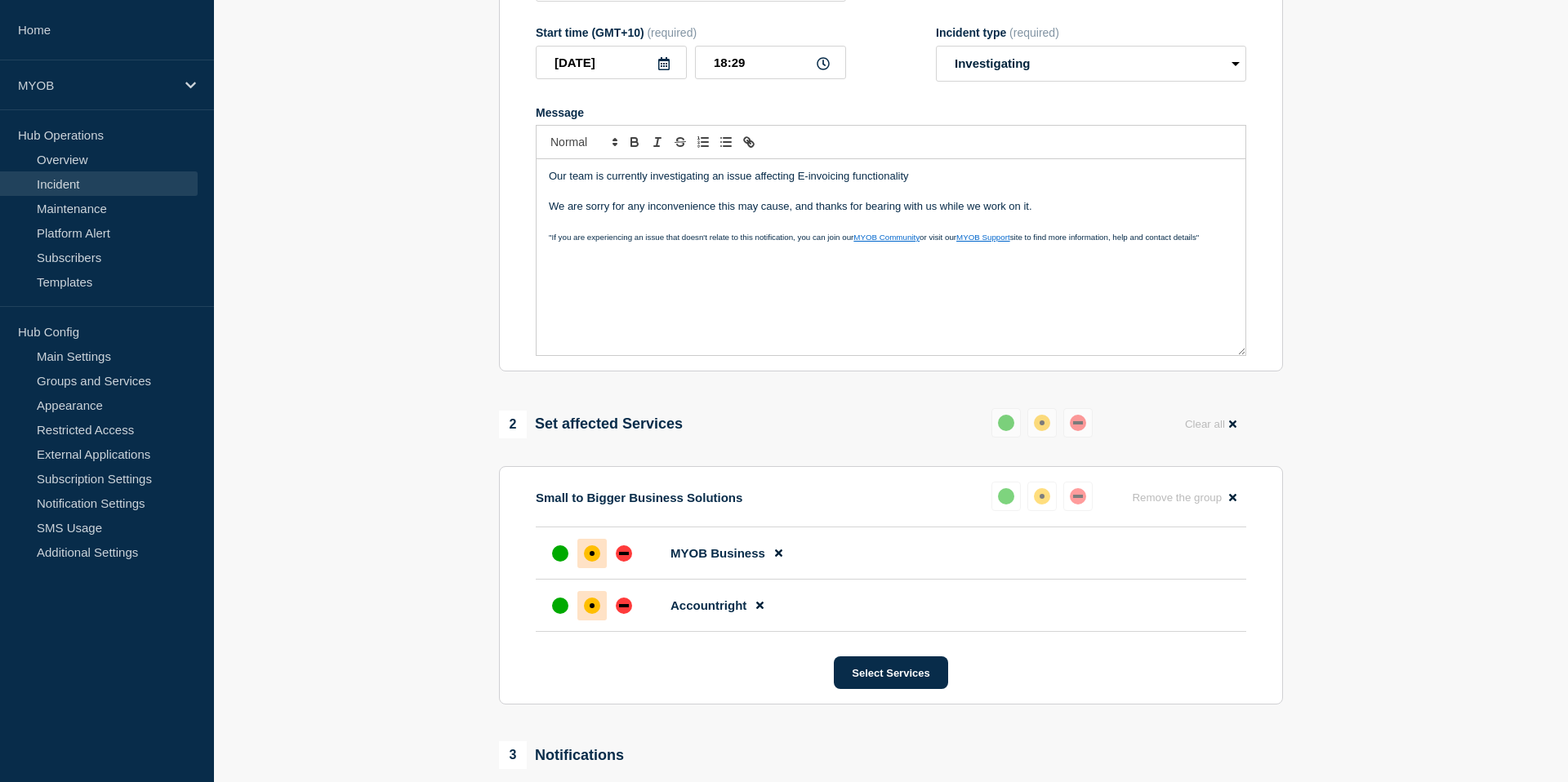
scroll to position [524, 0]
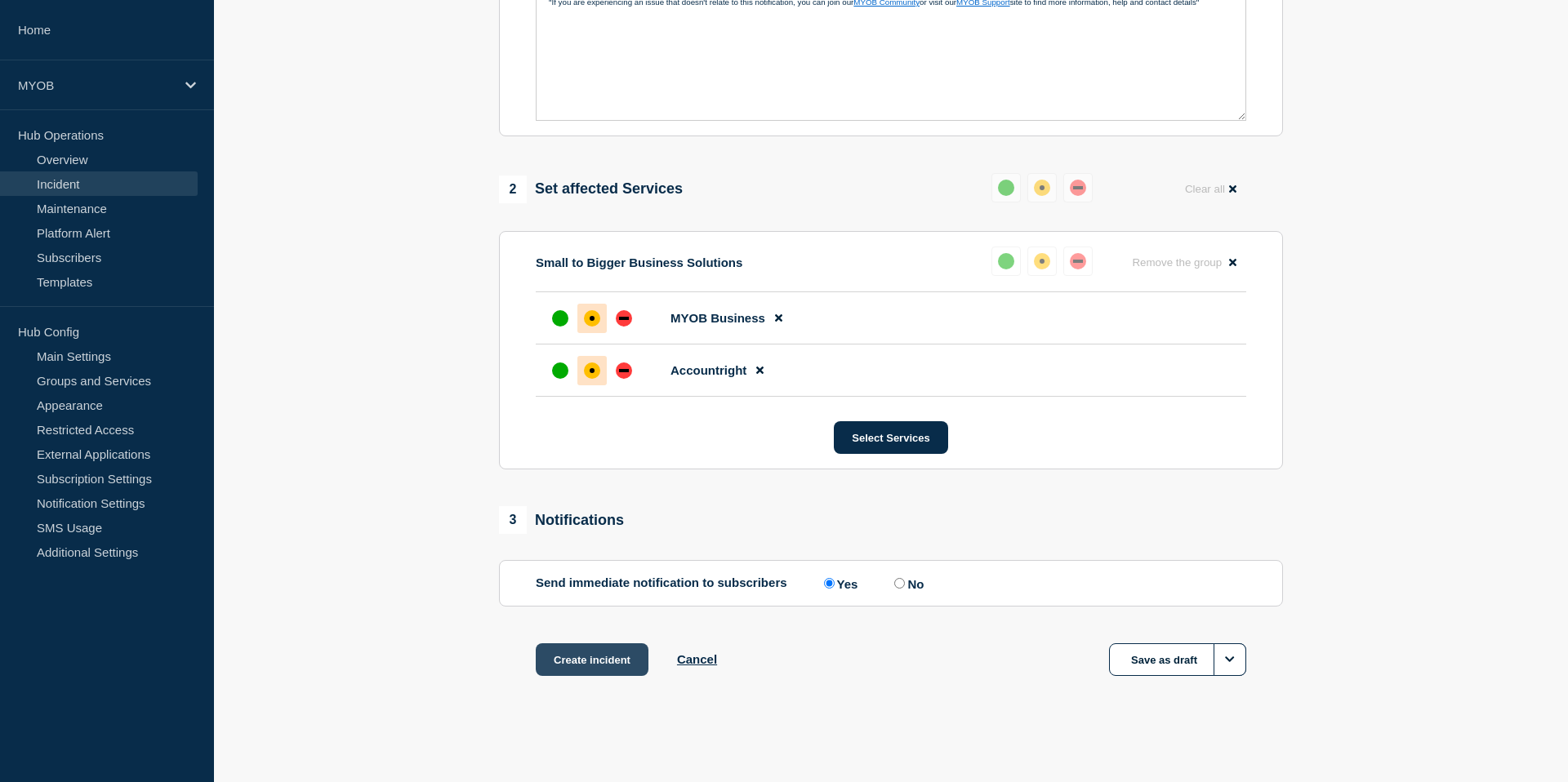
click at [597, 662] on button "Create incident" at bounding box center [592, 659] width 113 height 33
